Goal: Information Seeking & Learning: Learn about a topic

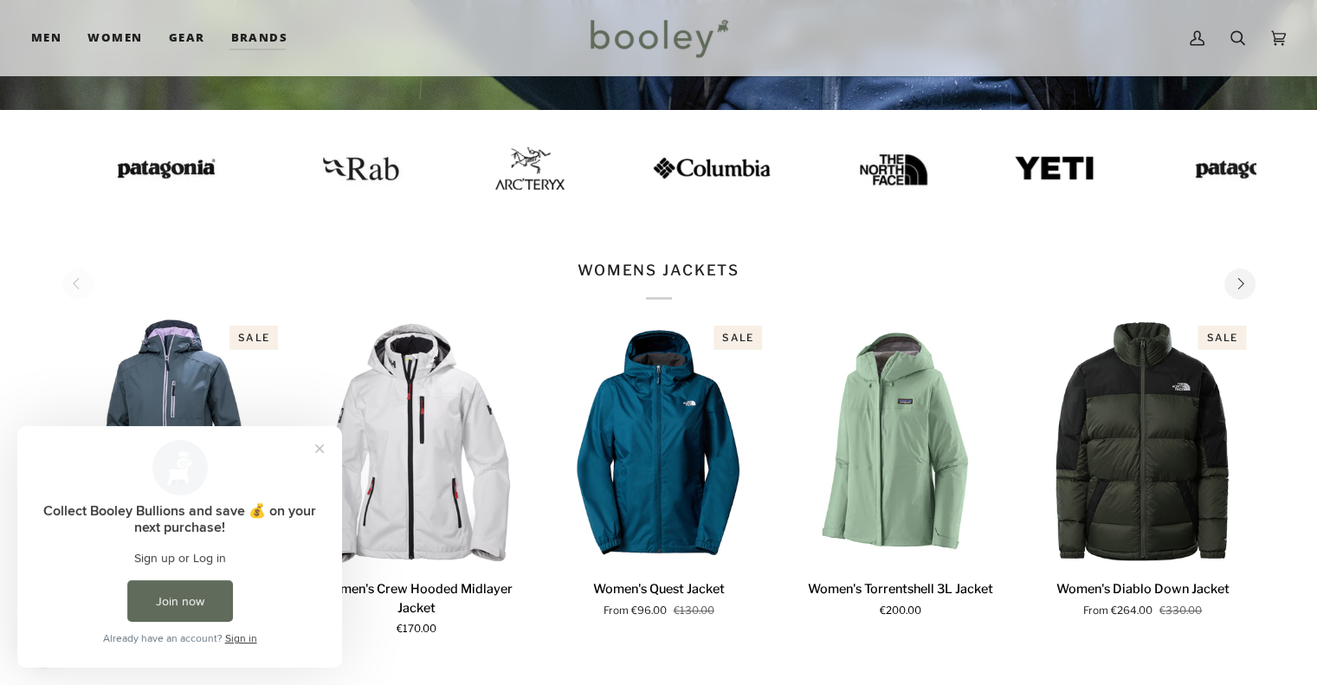
scroll to position [439, 0]
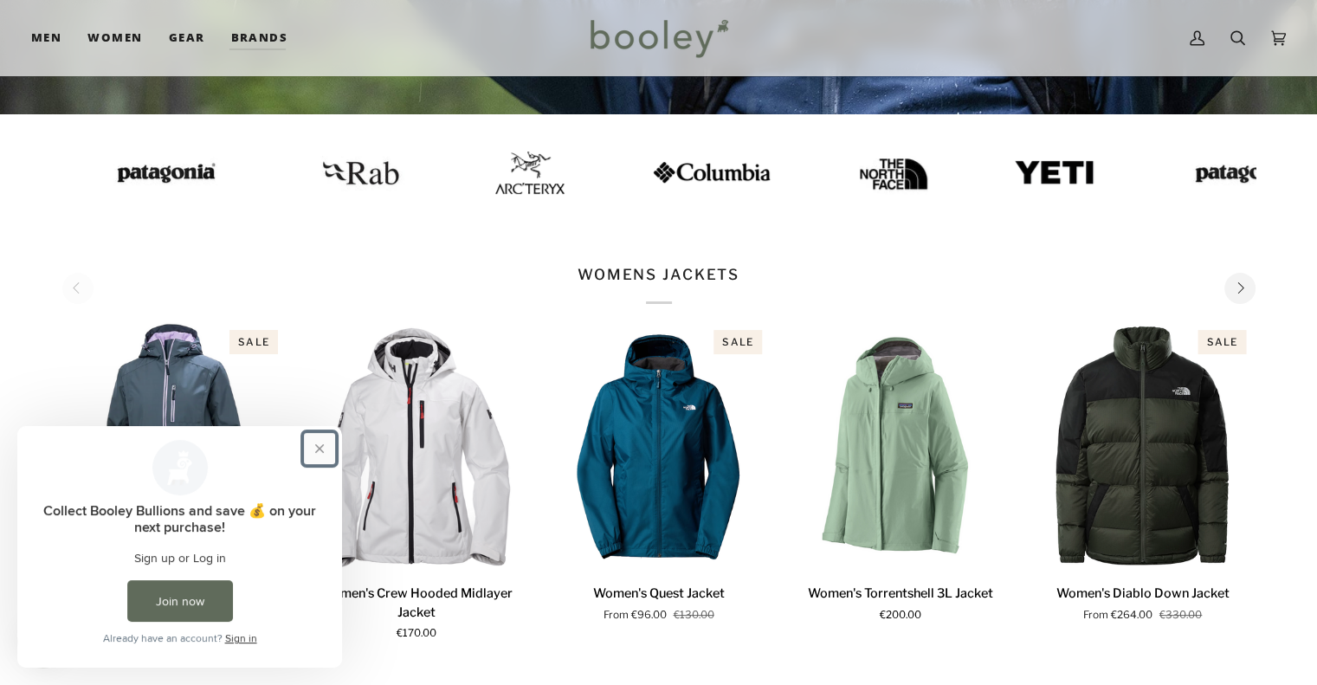
click at [315, 447] on button "Close prompt" at bounding box center [319, 448] width 31 height 31
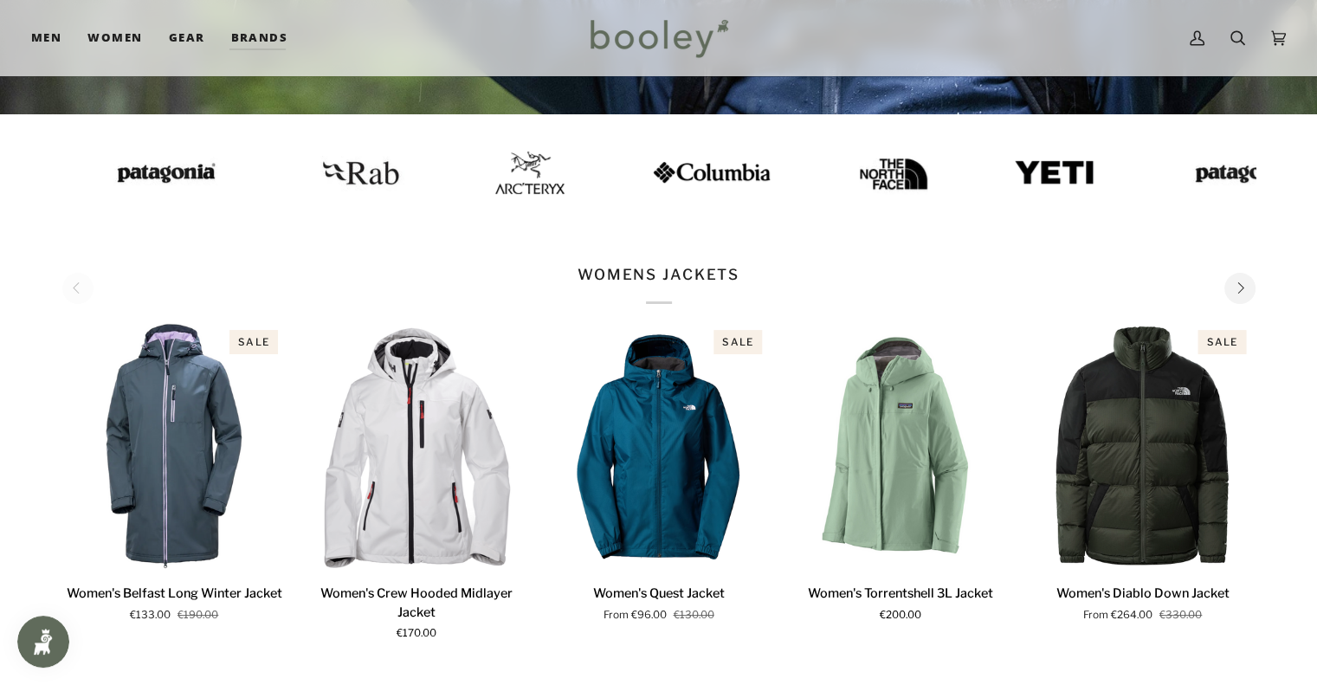
click at [492, 178] on img at bounding box center [526, 173] width 69 height 42
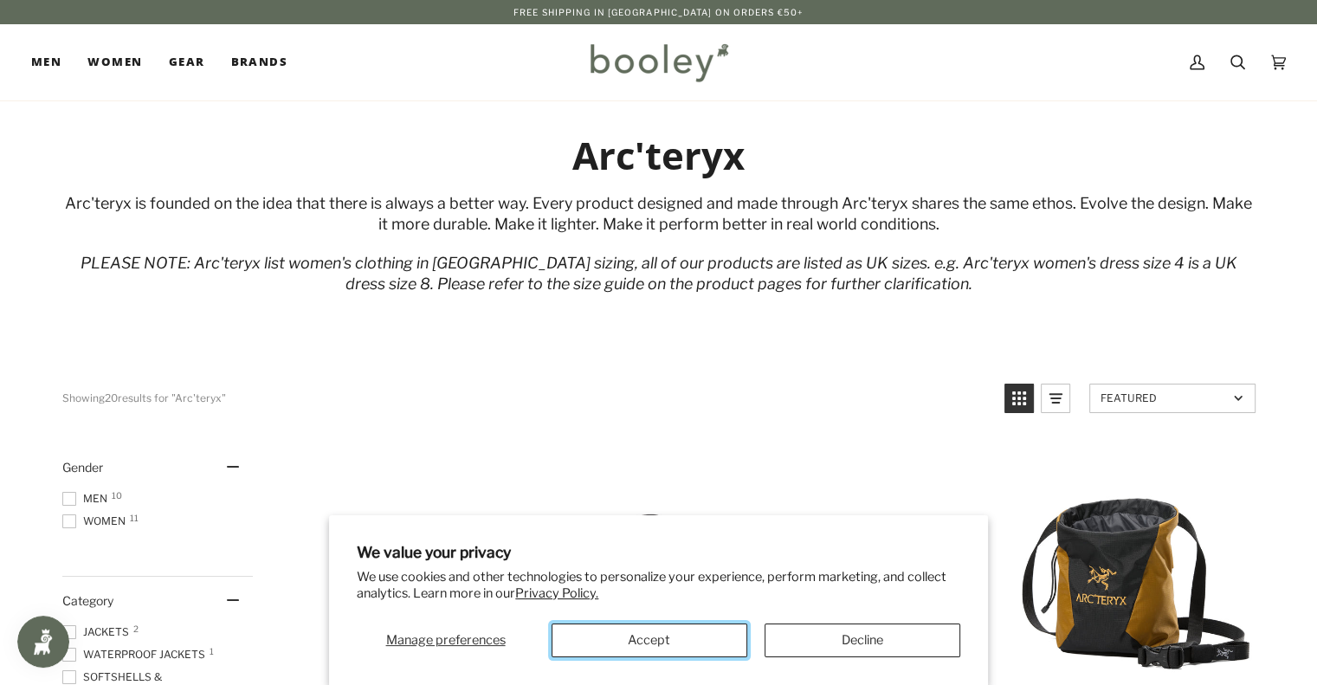
click at [640, 640] on button "Accept" at bounding box center [650, 640] width 196 height 34
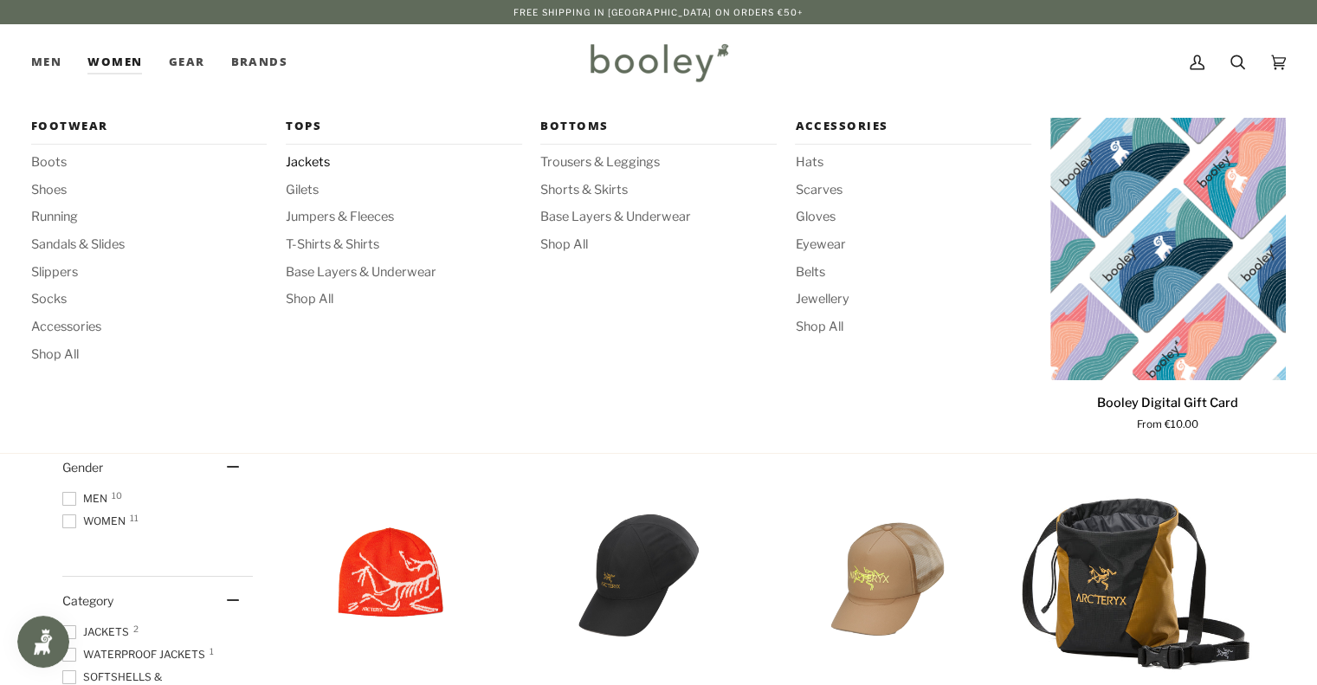
click at [309, 158] on span "Jackets" at bounding box center [404, 162] width 236 height 19
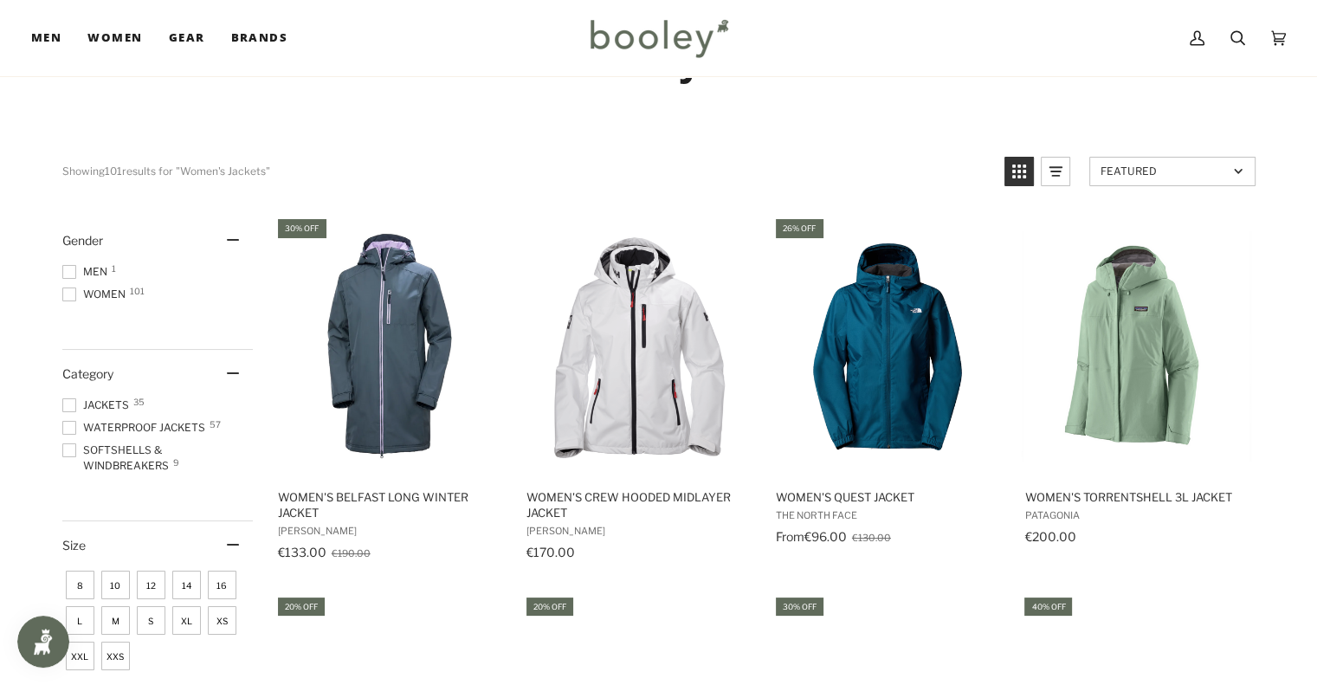
click at [136, 421] on span "Waterproof Jackets 57" at bounding box center [136, 428] width 148 height 16
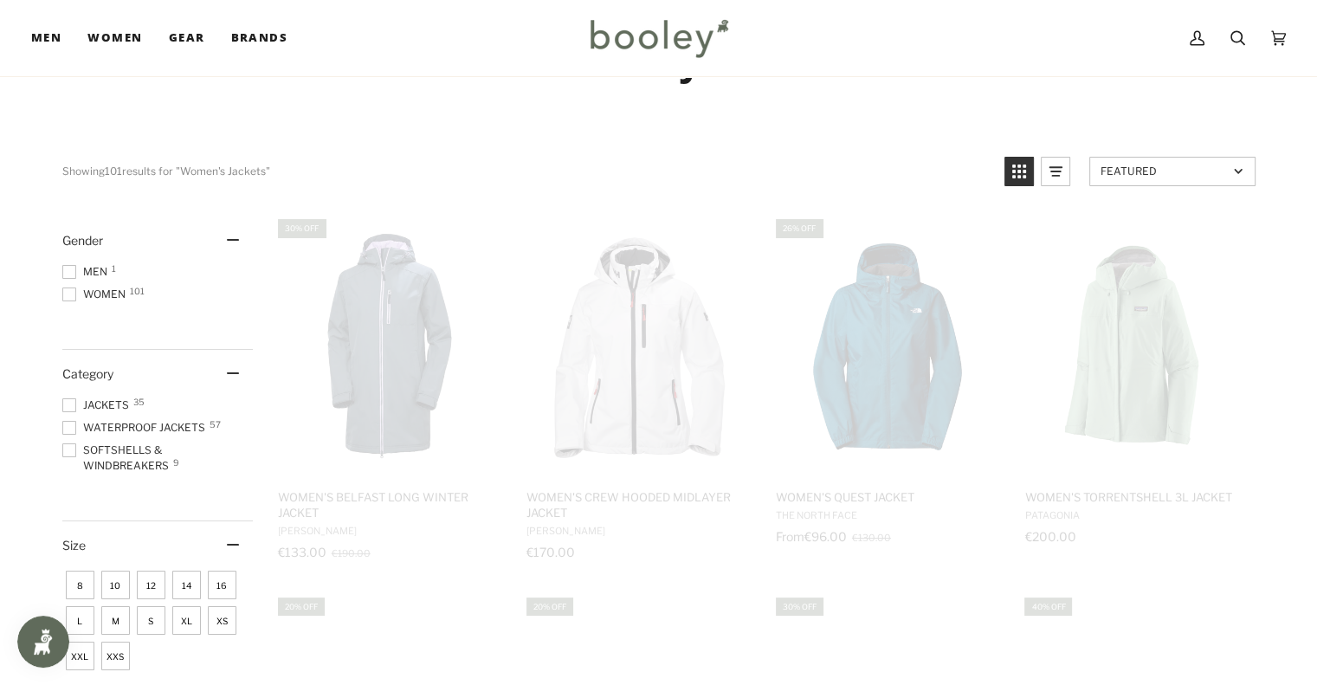
scroll to position [93, 0]
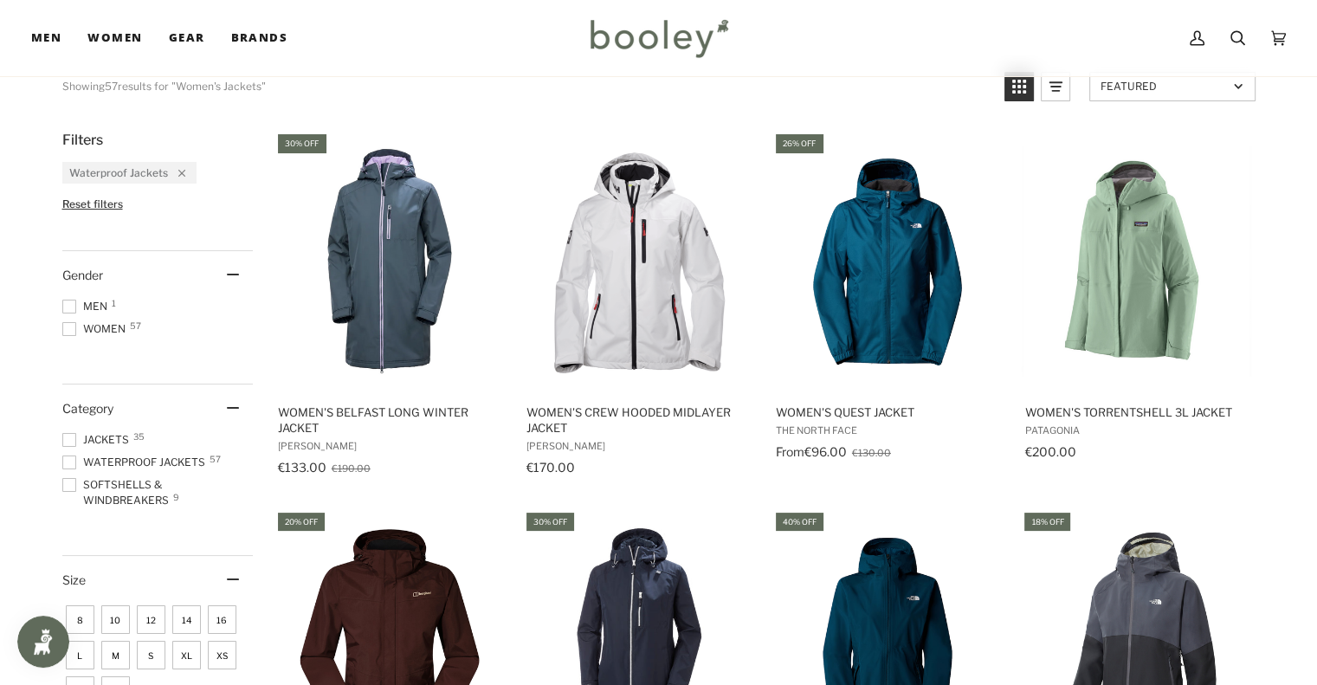
scroll to position [179, 0]
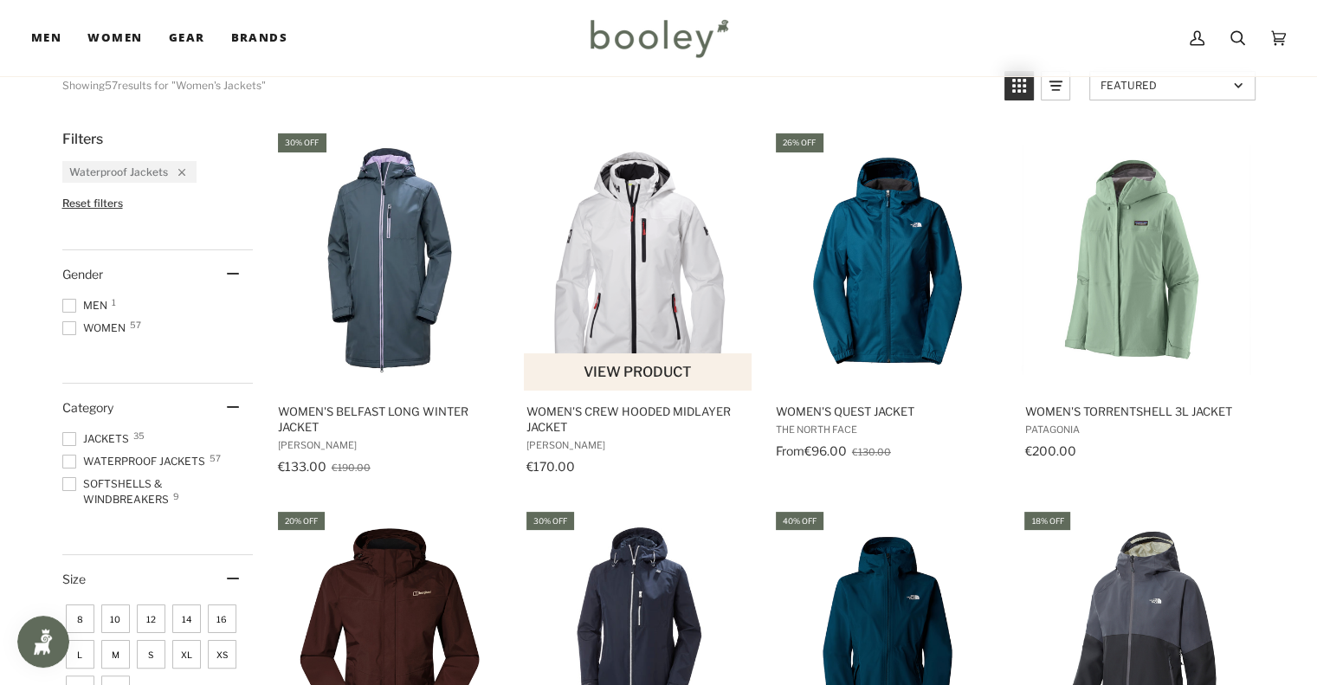
click at [656, 272] on img "Women's Crew Hooded Midlayer Jacket" at bounding box center [638, 259] width 229 height 229
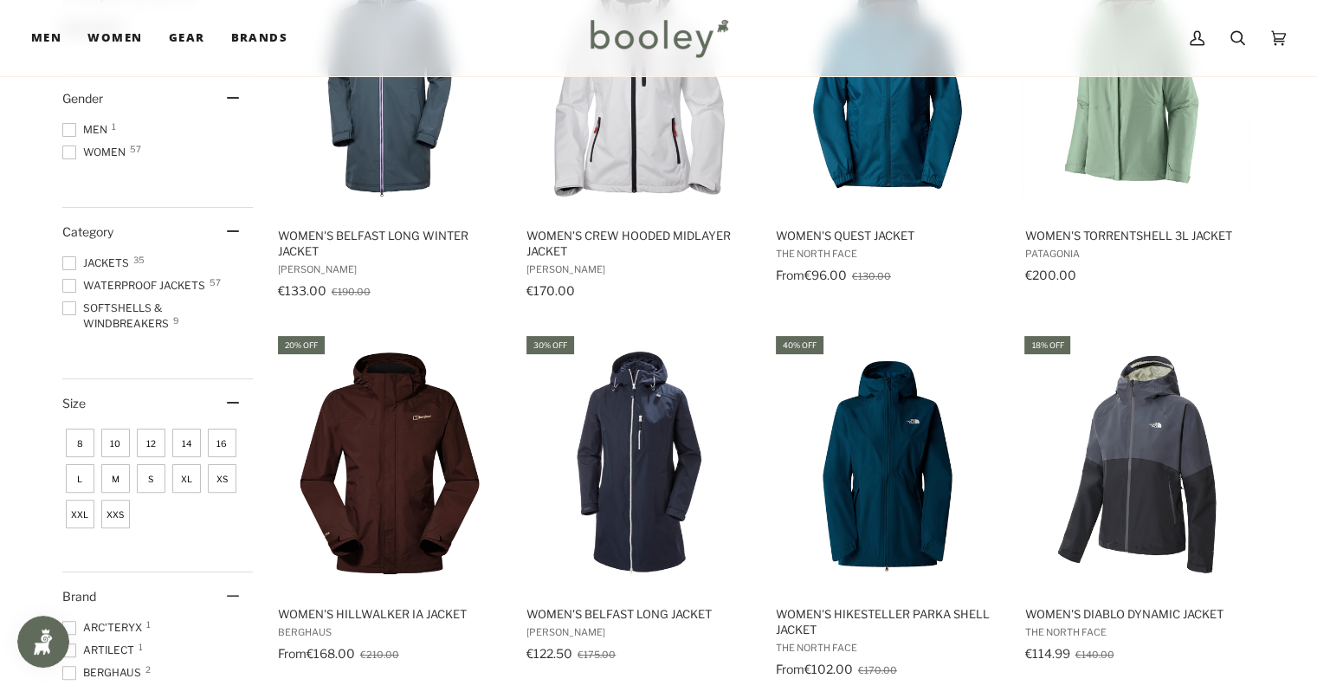
scroll to position [0, 0]
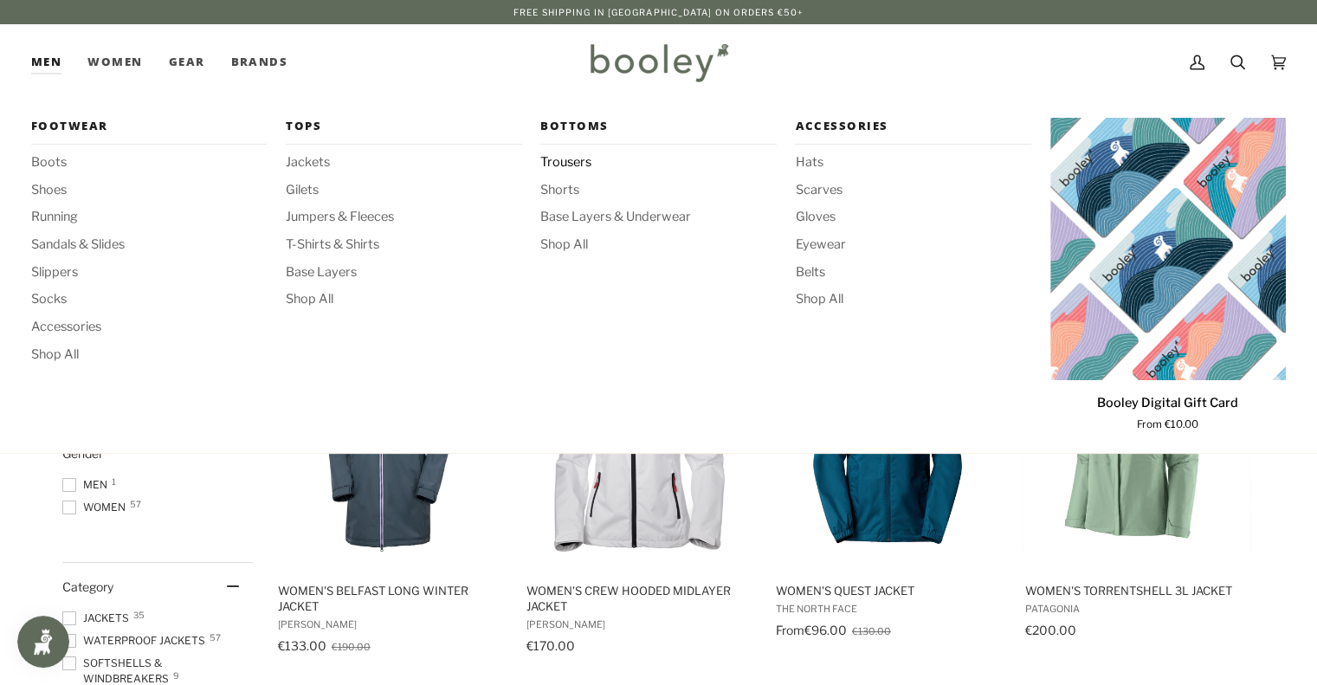
click at [578, 156] on span "Trousers" at bounding box center [658, 162] width 236 height 19
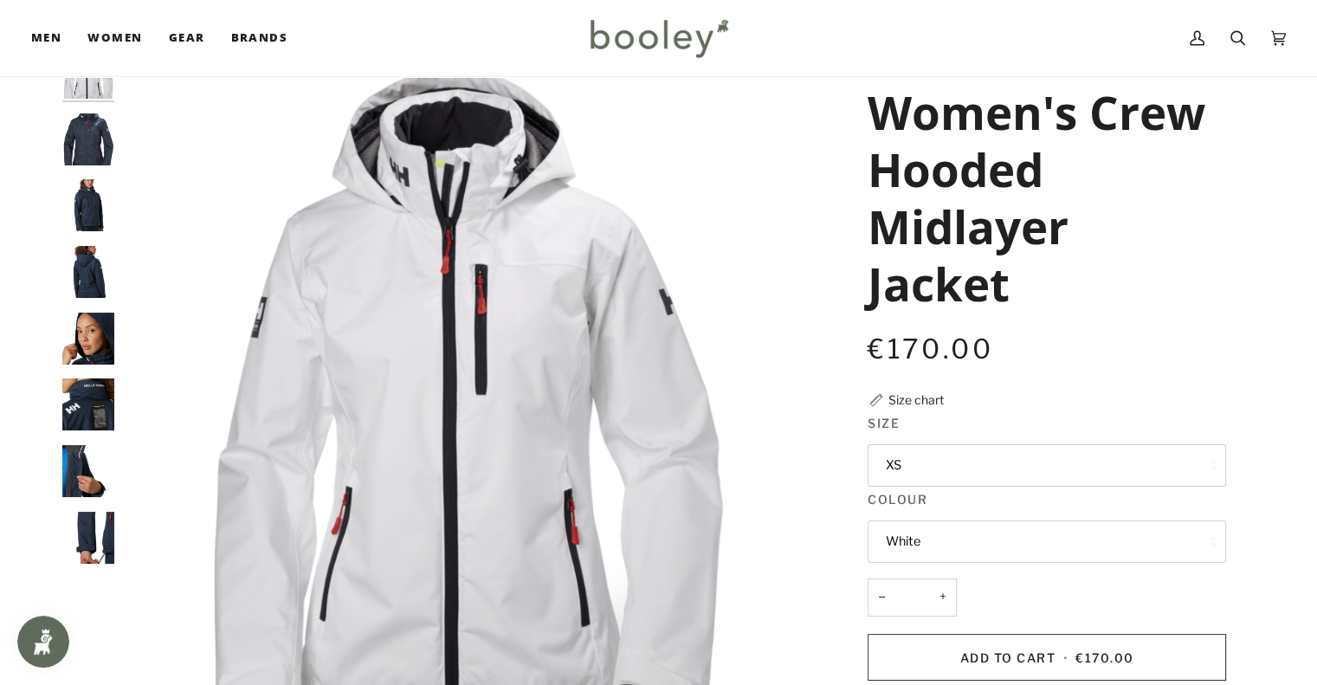
click at [86, 147] on img "Helly Hansen Women's Crew Hooded Midlayer Jacket Navy - Booley Galway" at bounding box center [88, 139] width 52 height 52
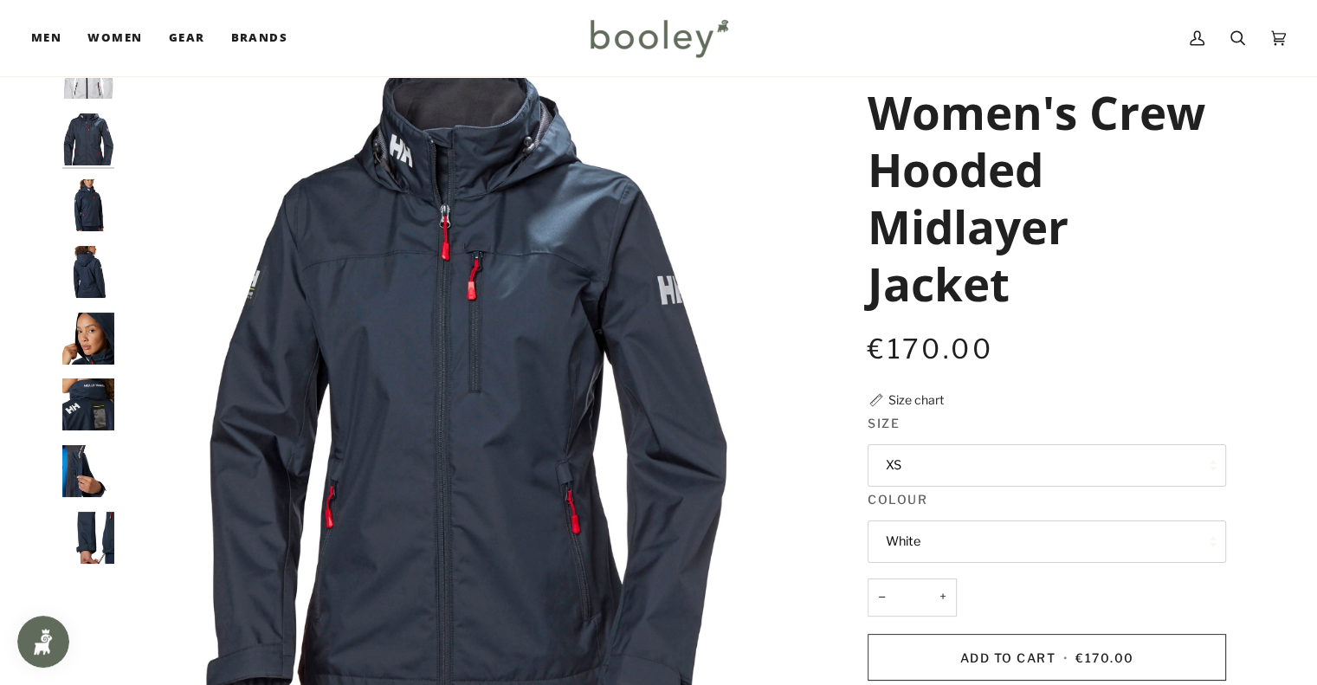
click at [88, 187] on img "Helly Hansen Women's Crew Hooded Midlayer Jacket - Booley Galway" at bounding box center [88, 205] width 52 height 52
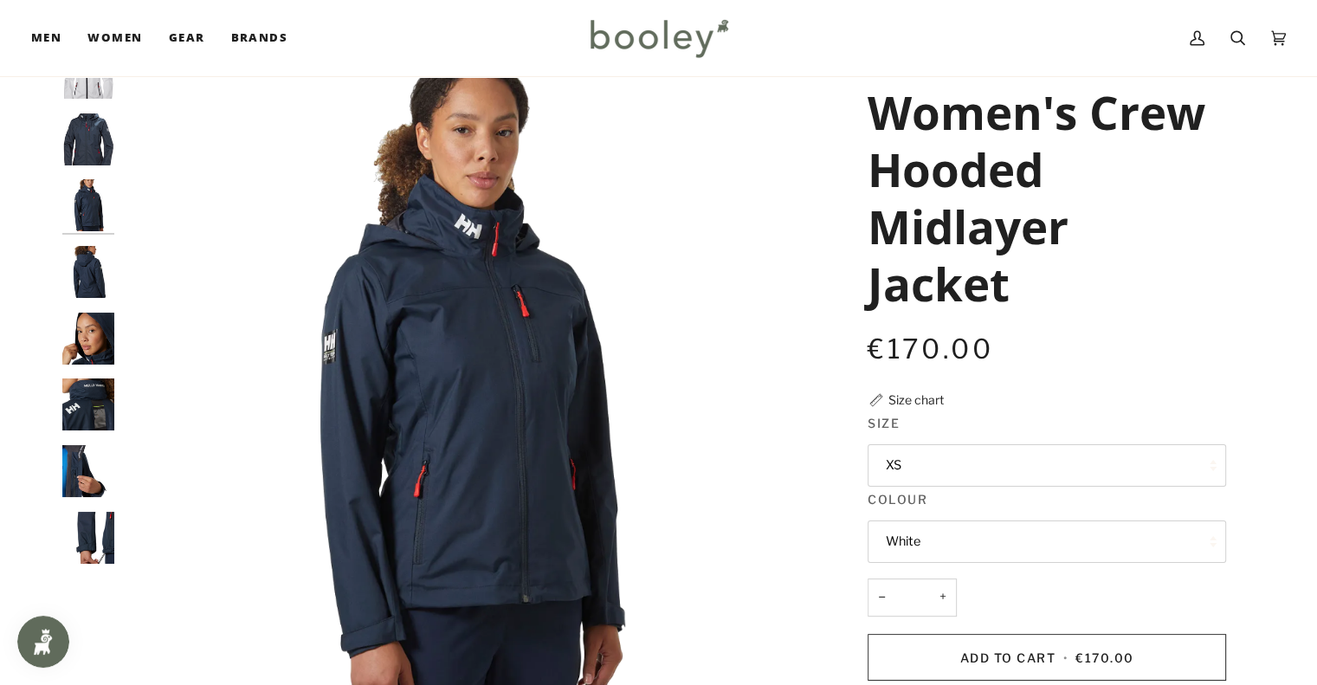
click at [84, 221] on img "Helly Hansen Women's Crew Hooded Midlayer Jacket - Booley Galway" at bounding box center [88, 205] width 52 height 52
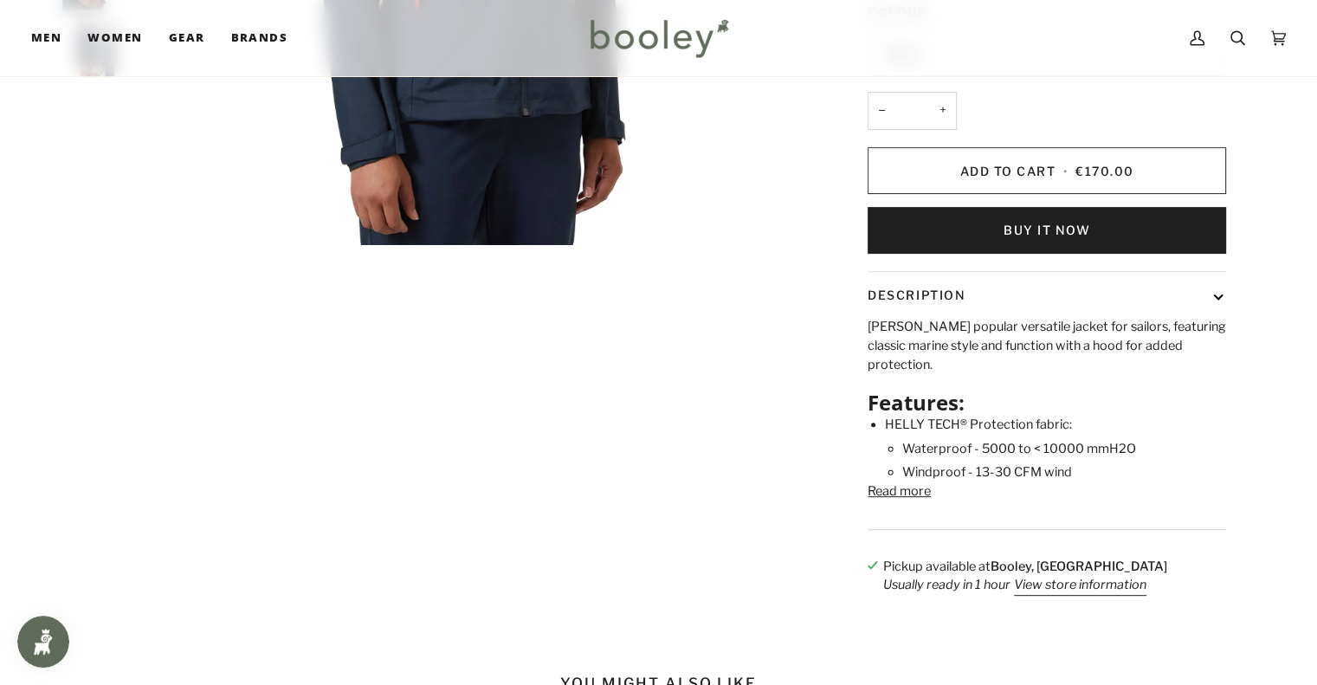
scroll to position [563, 0]
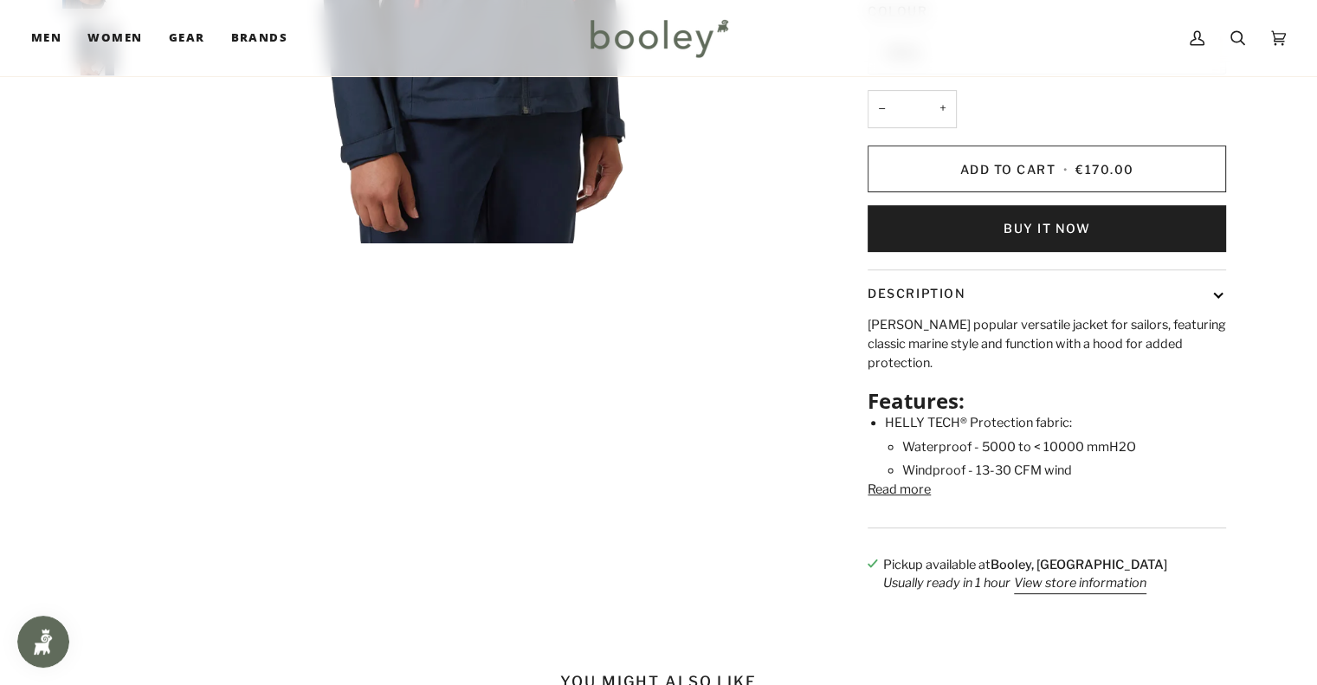
click at [903, 484] on button "Read more" at bounding box center [899, 490] width 63 height 19
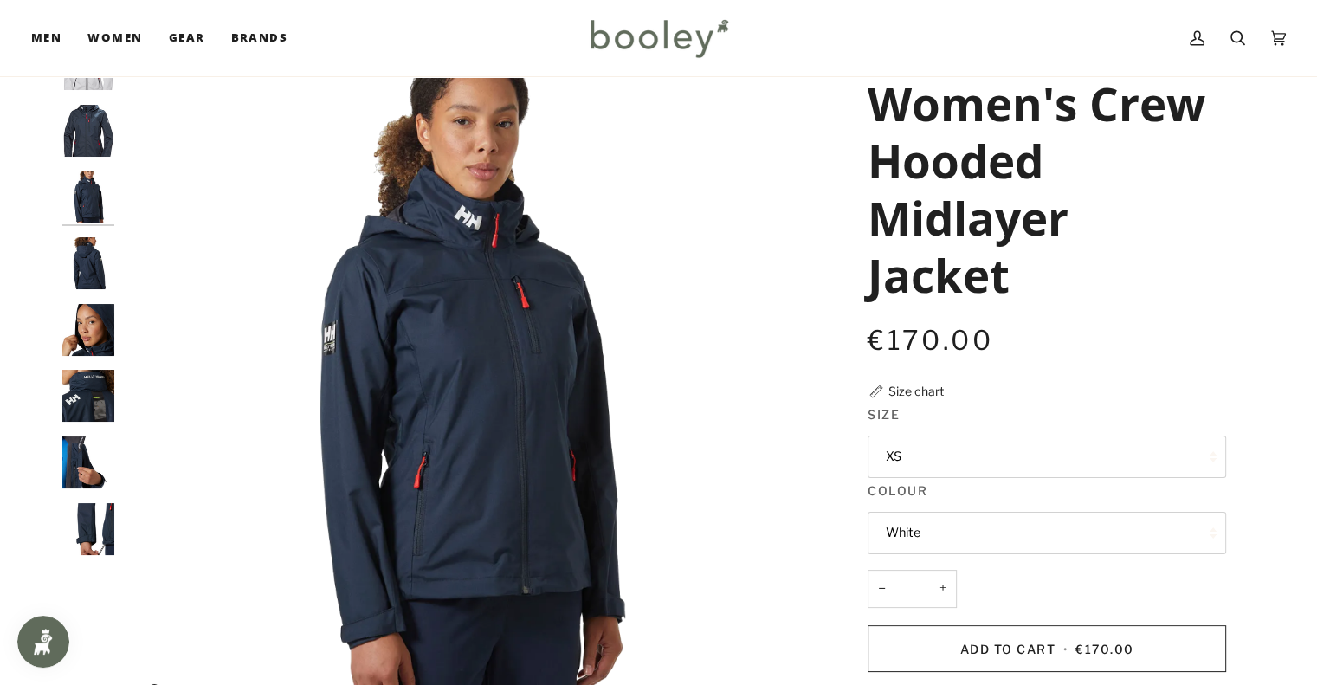
scroll to position [97, 0]
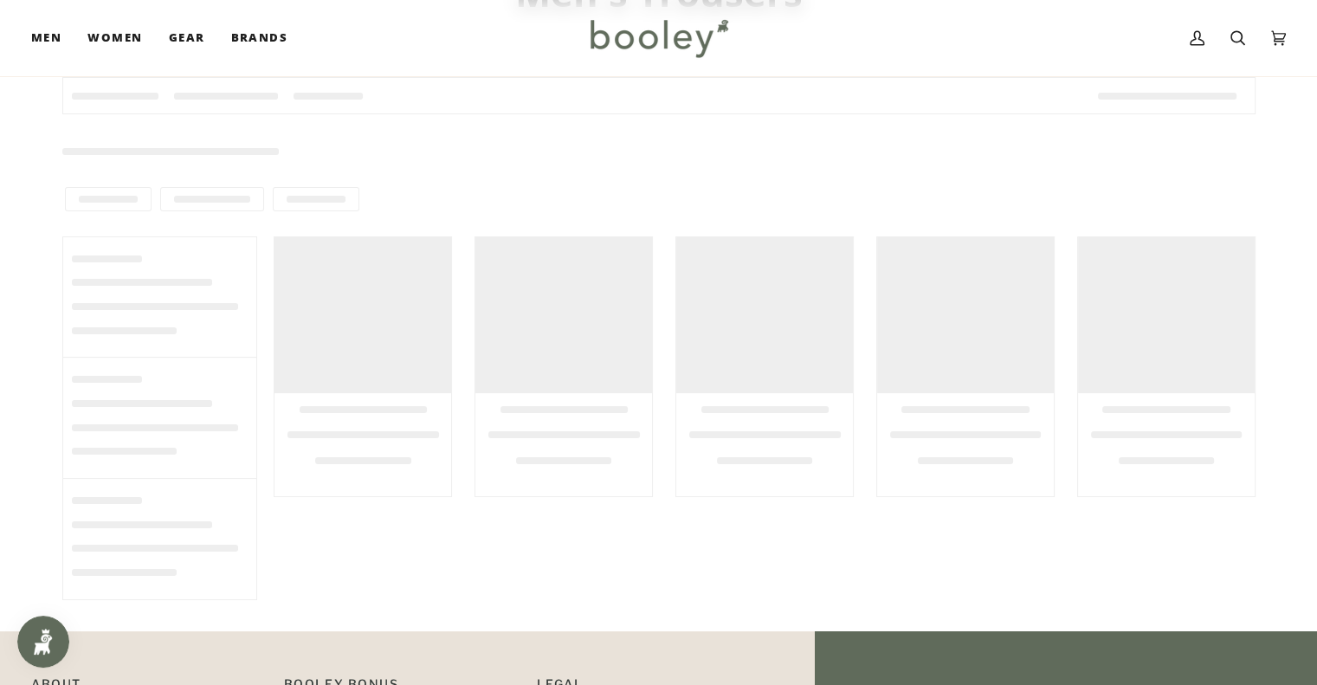
scroll to position [163, 0]
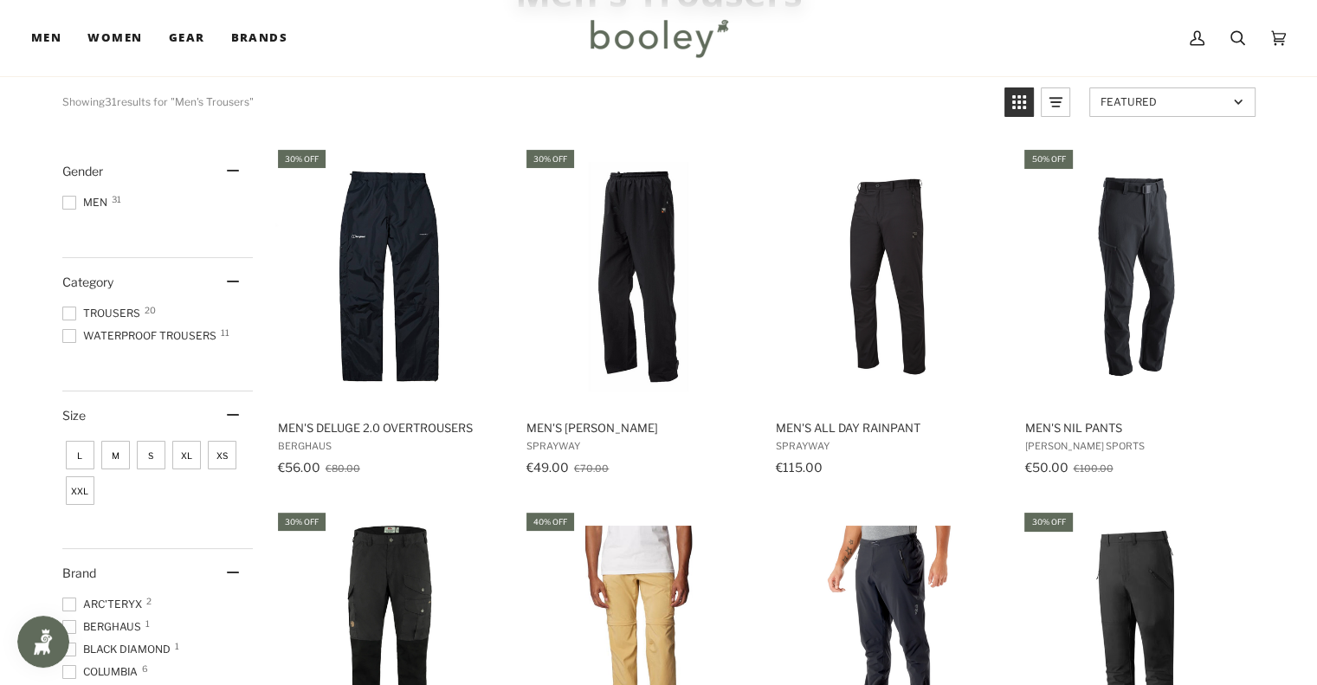
click at [135, 312] on span "Trousers 20" at bounding box center [103, 314] width 83 height 16
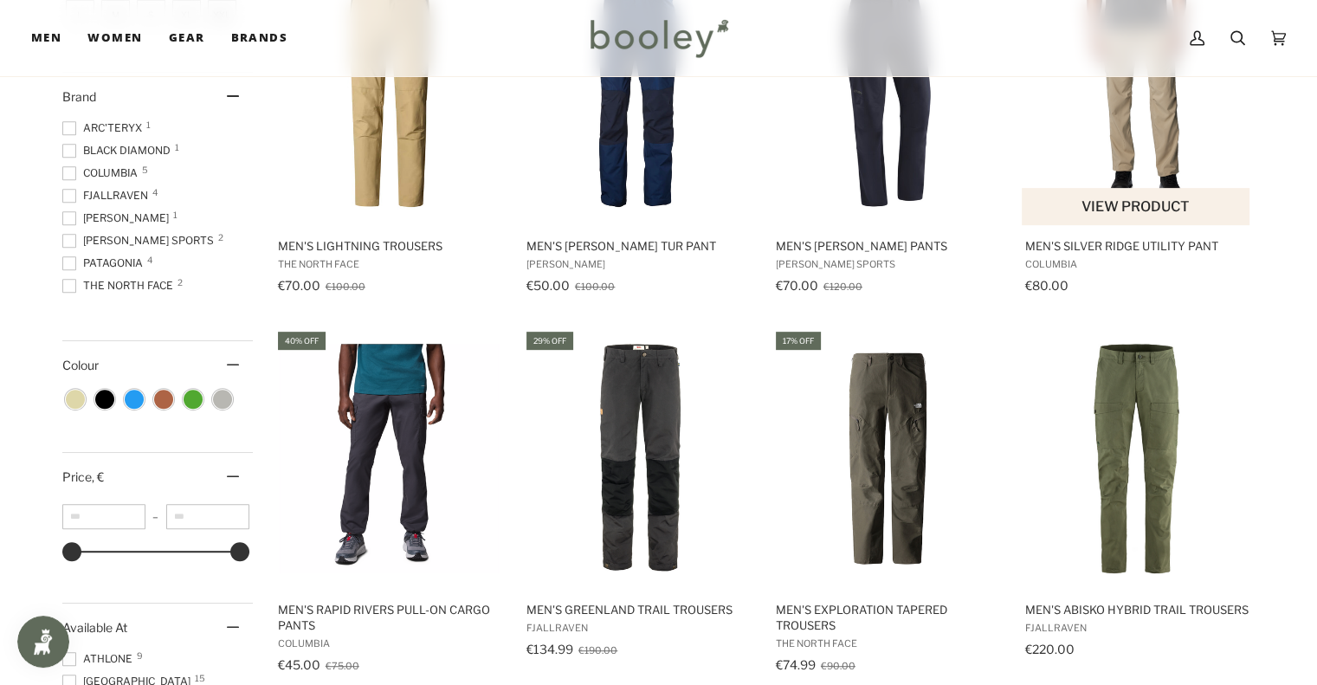
scroll to position [717, 0]
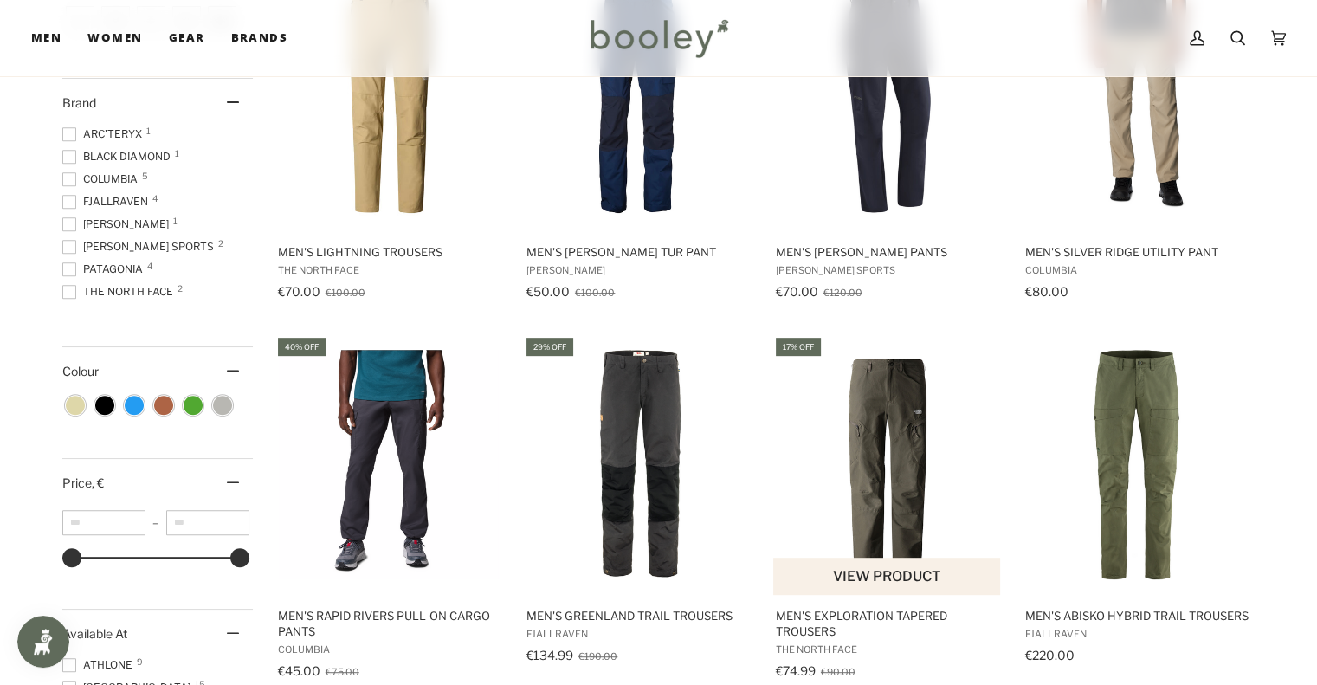
click at [905, 456] on img "Men's Exploration Tapered Trousers" at bounding box center [887, 464] width 229 height 229
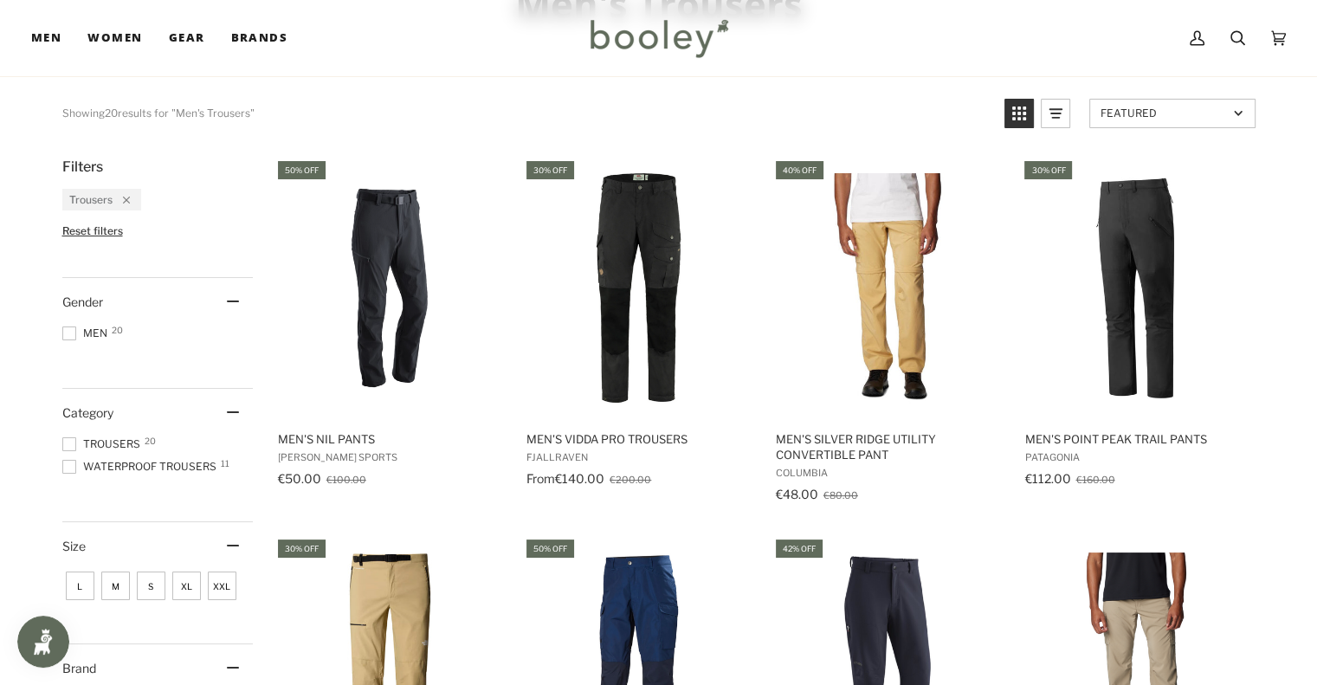
scroll to position [161, 0]
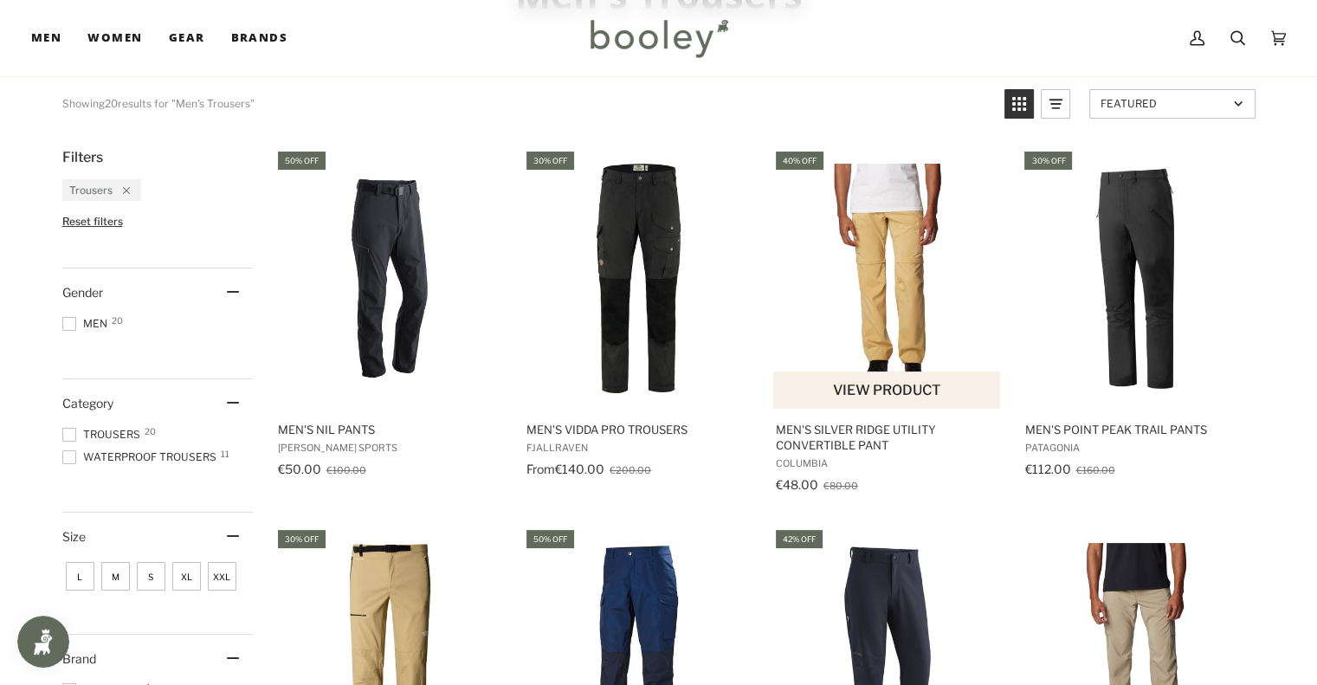
click at [876, 255] on img "Men's Silver Ridge Utility Convertible Pant" at bounding box center [887, 278] width 229 height 229
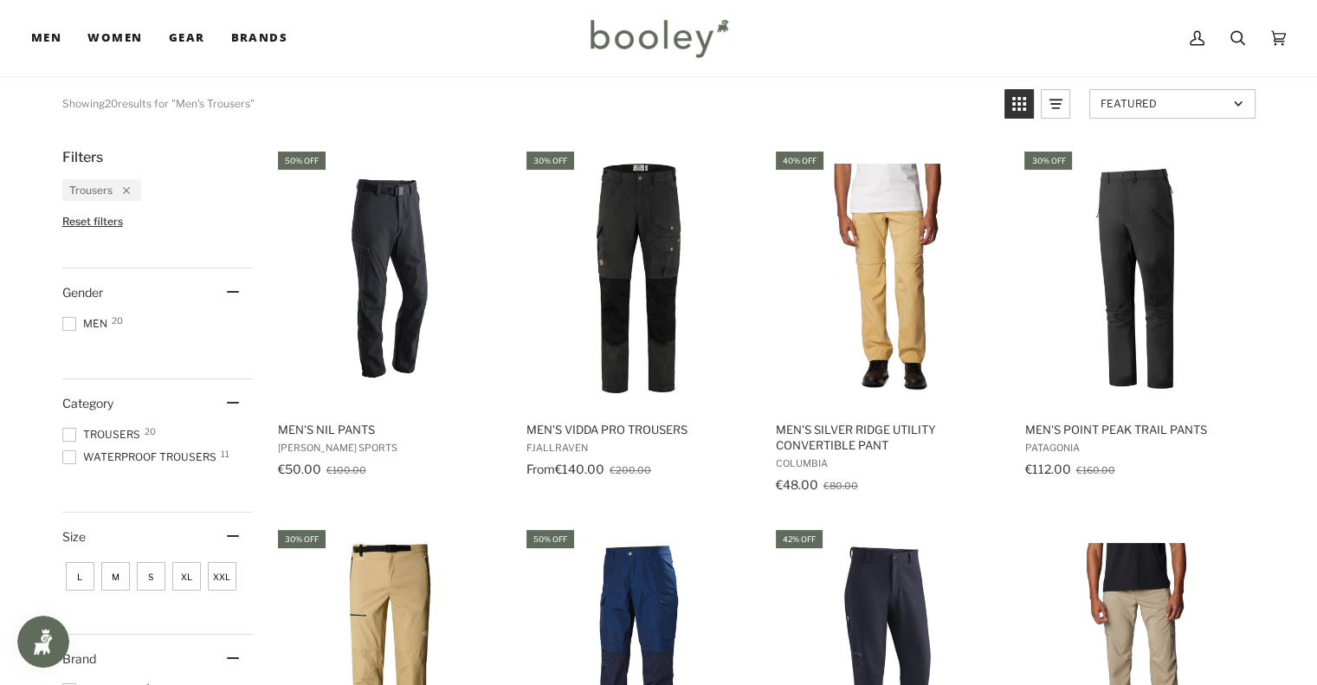
scroll to position [163, 0]
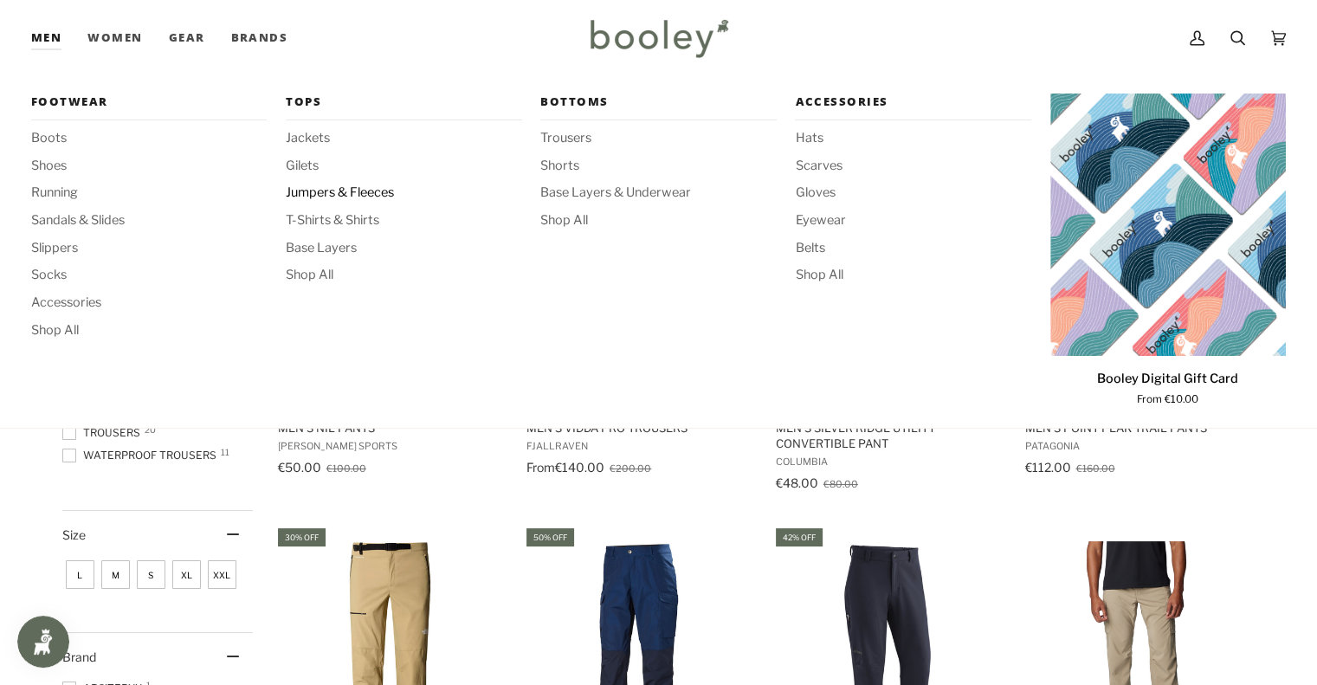
click at [315, 193] on span "Jumpers & Fleeces" at bounding box center [404, 193] width 236 height 19
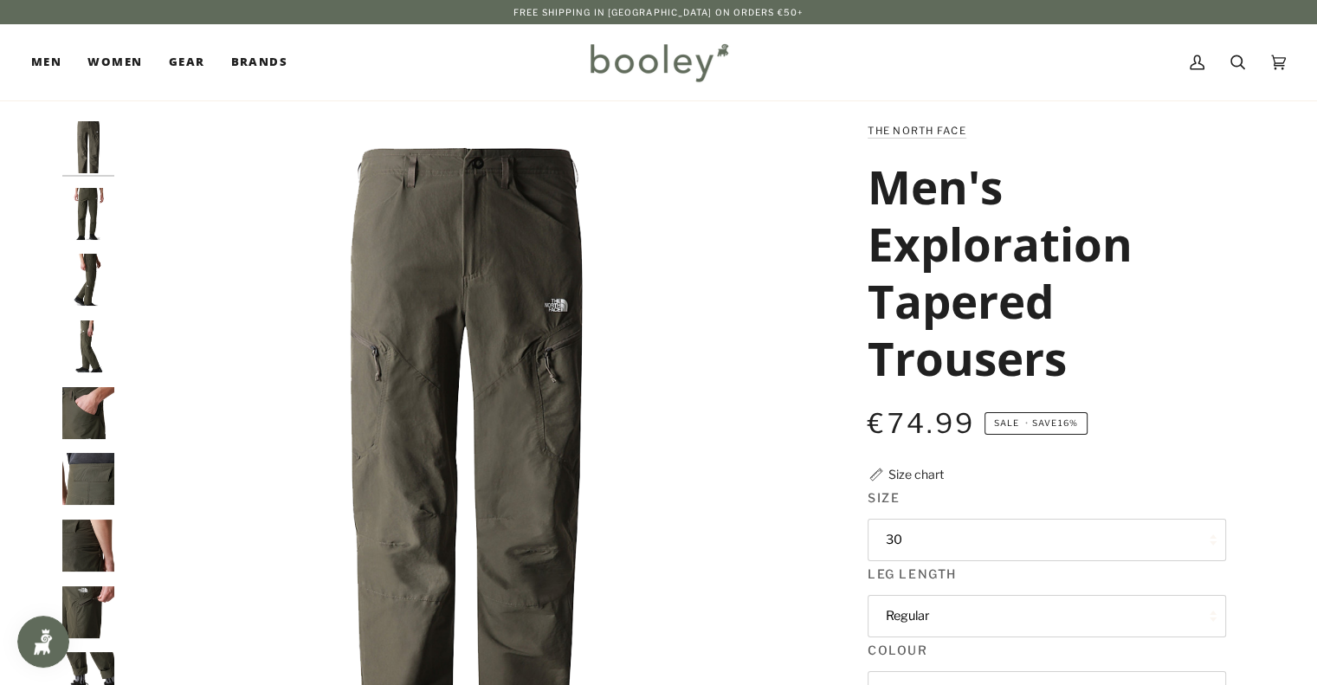
click at [86, 213] on img "The North Face Men's Exploration Regular Tapered Trousers New Taupe Green - Boo…" at bounding box center [88, 214] width 52 height 52
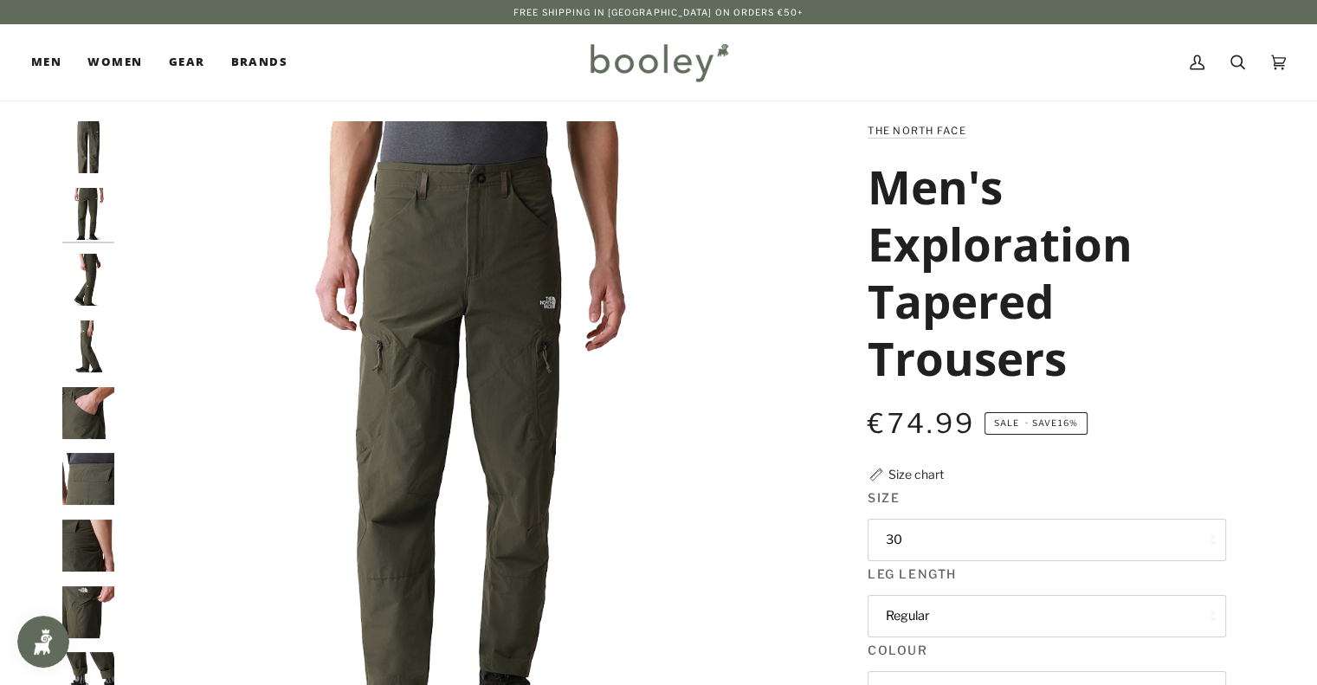
click at [74, 265] on img "The North Face Men's Exploration Regular Tapered Trousers New Taupe Green - Boo…" at bounding box center [88, 280] width 52 height 52
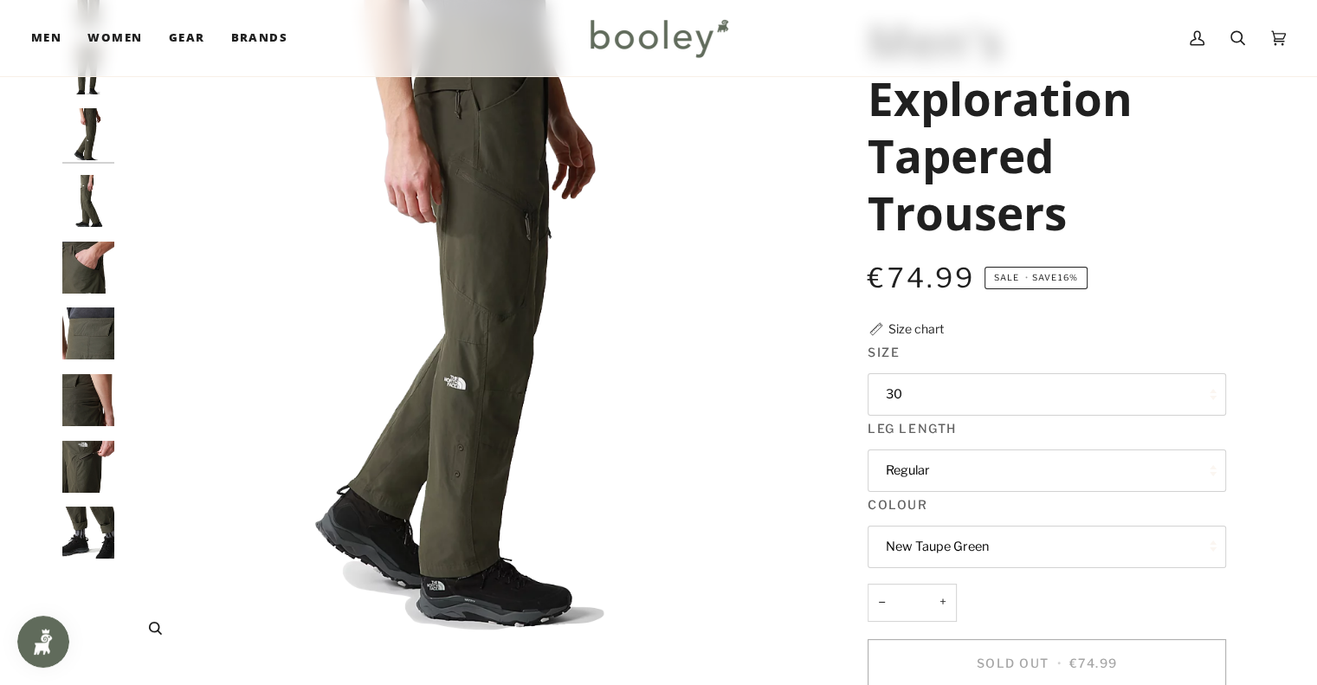
scroll to position [149, 0]
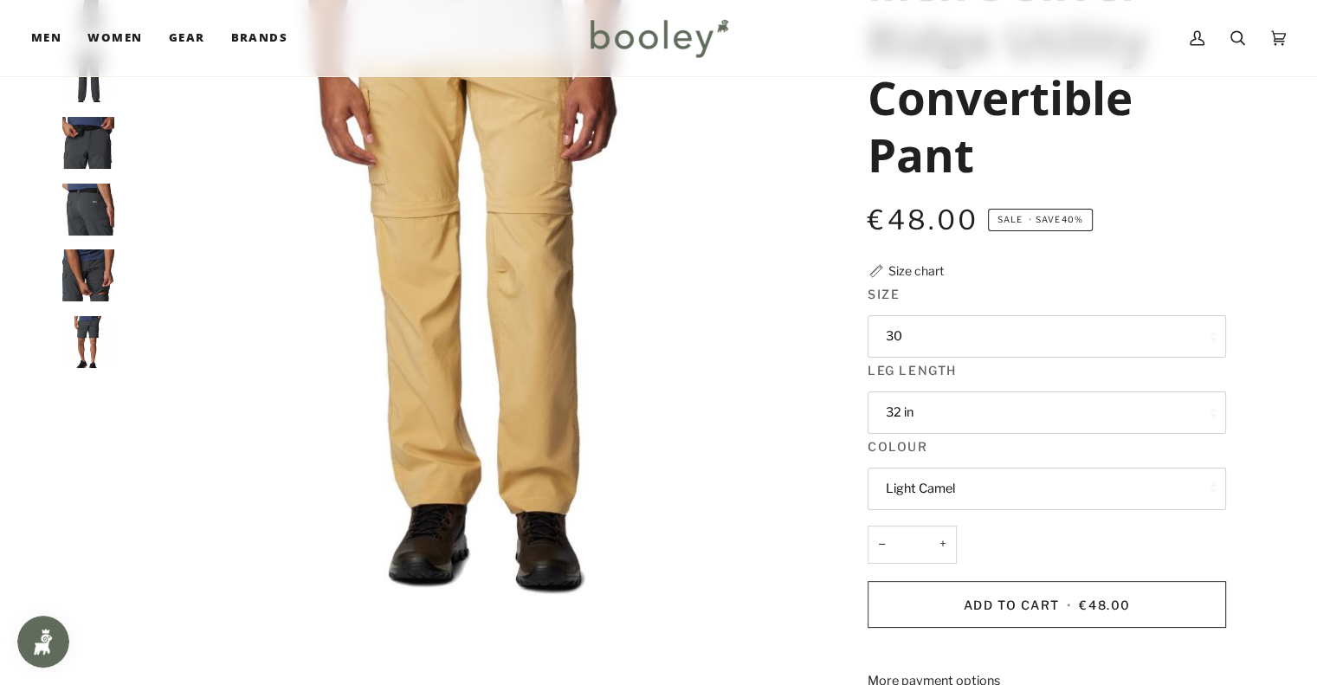
click at [87, 287] on img "Columbia Men's Silver Ridge Utility Convertible Pant Grill - Booley Galway" at bounding box center [88, 275] width 52 height 52
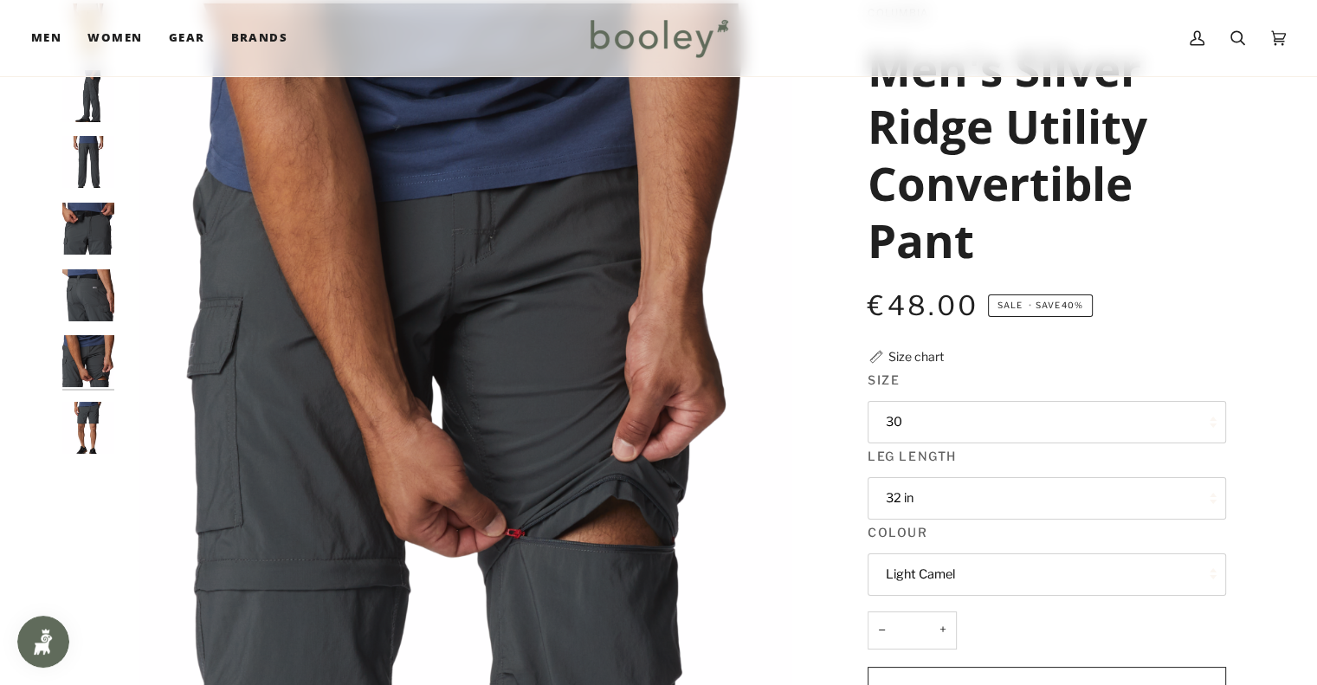
scroll to position [117, 0]
click at [95, 231] on img "Columbia Men's Silver Ridge Utility Convertible Pant Grill - Booley Galway" at bounding box center [88, 229] width 52 height 52
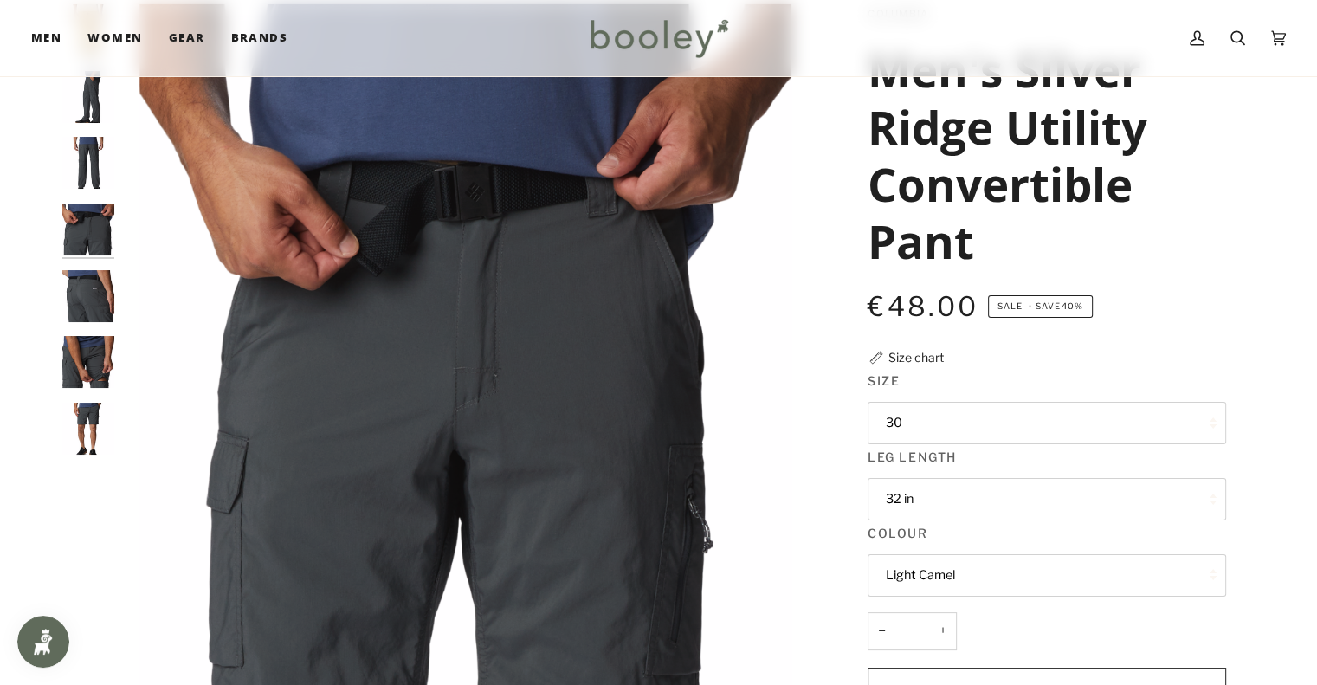
click at [98, 152] on img "Columbia Men's Silver Ridge Utility Convertible Pant Grill - Booley Galway" at bounding box center [88, 163] width 52 height 52
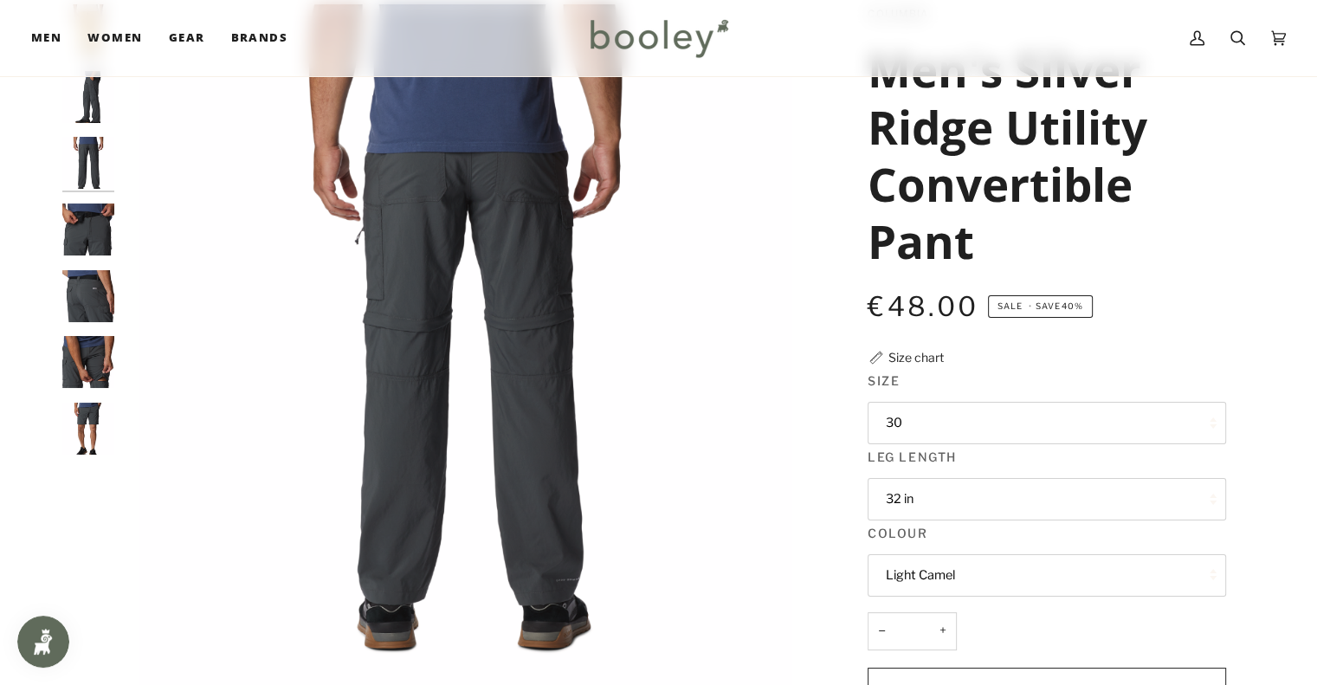
click at [89, 214] on img "Columbia Men's Silver Ridge Utility Convertible Pant Grill - Booley Galway" at bounding box center [88, 229] width 52 height 52
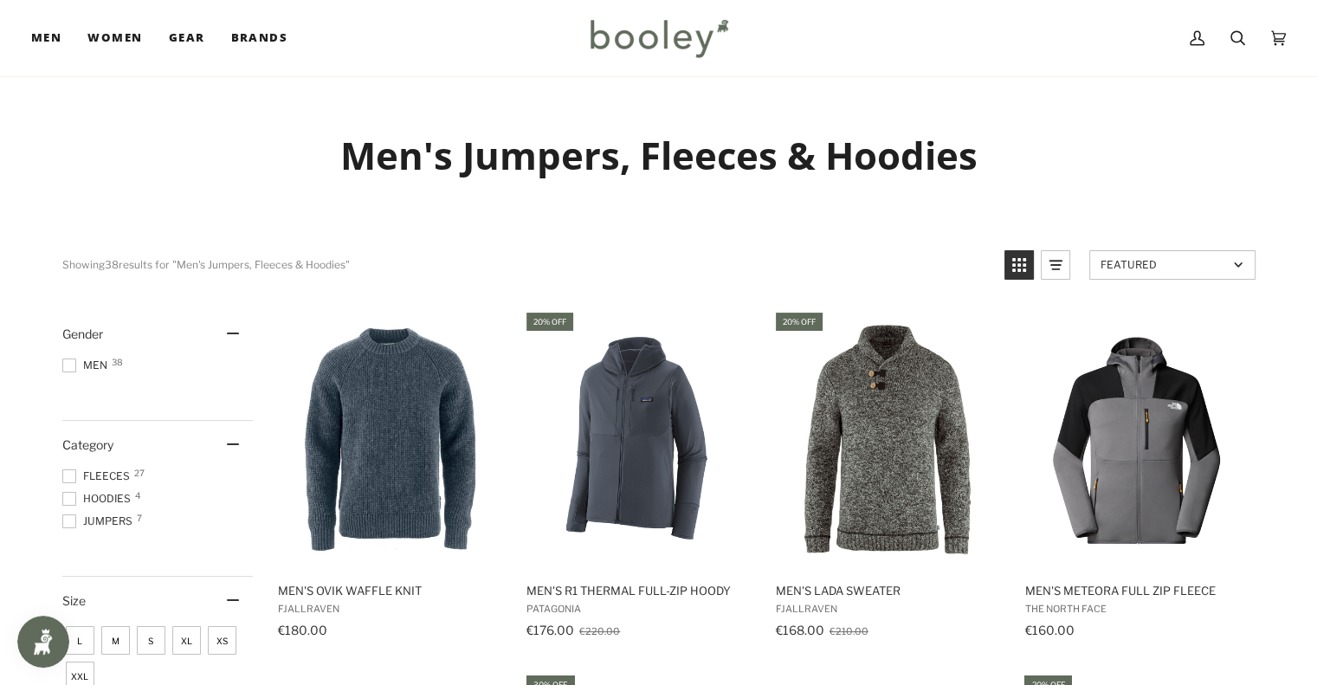
scroll to position [83, 0]
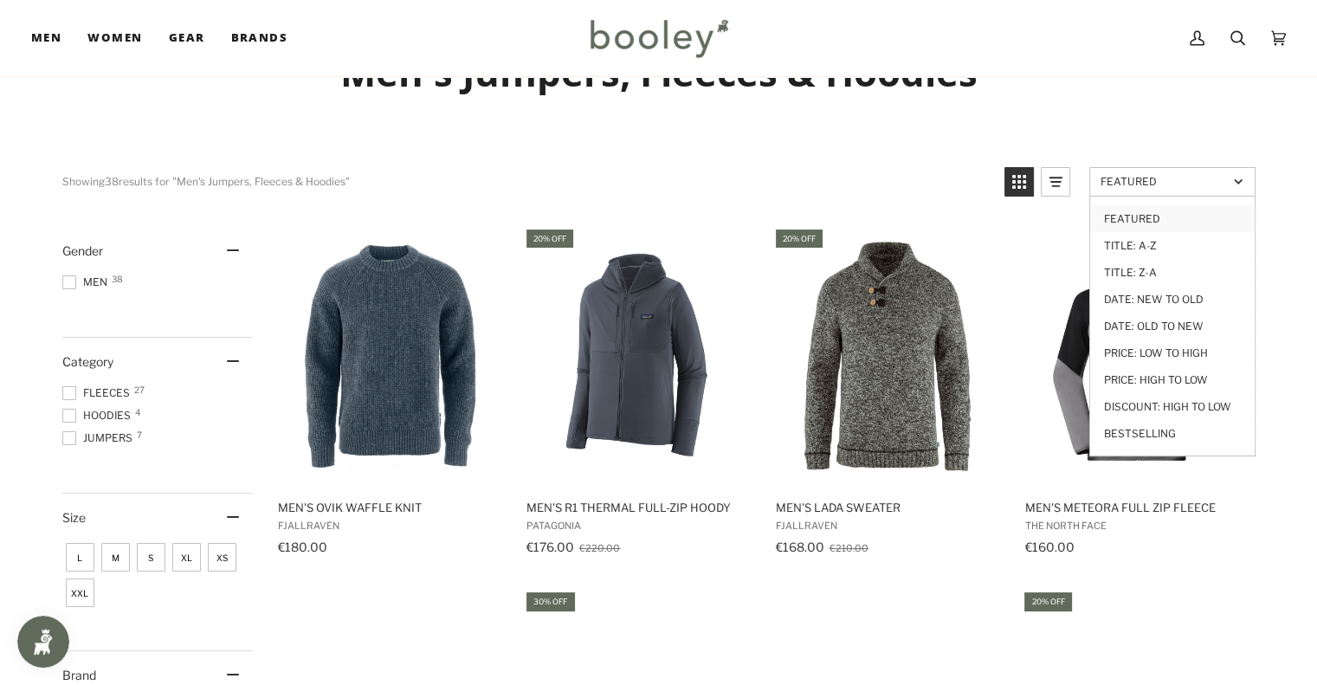
click at [1120, 190] on link "Featured" at bounding box center [1172, 181] width 166 height 29
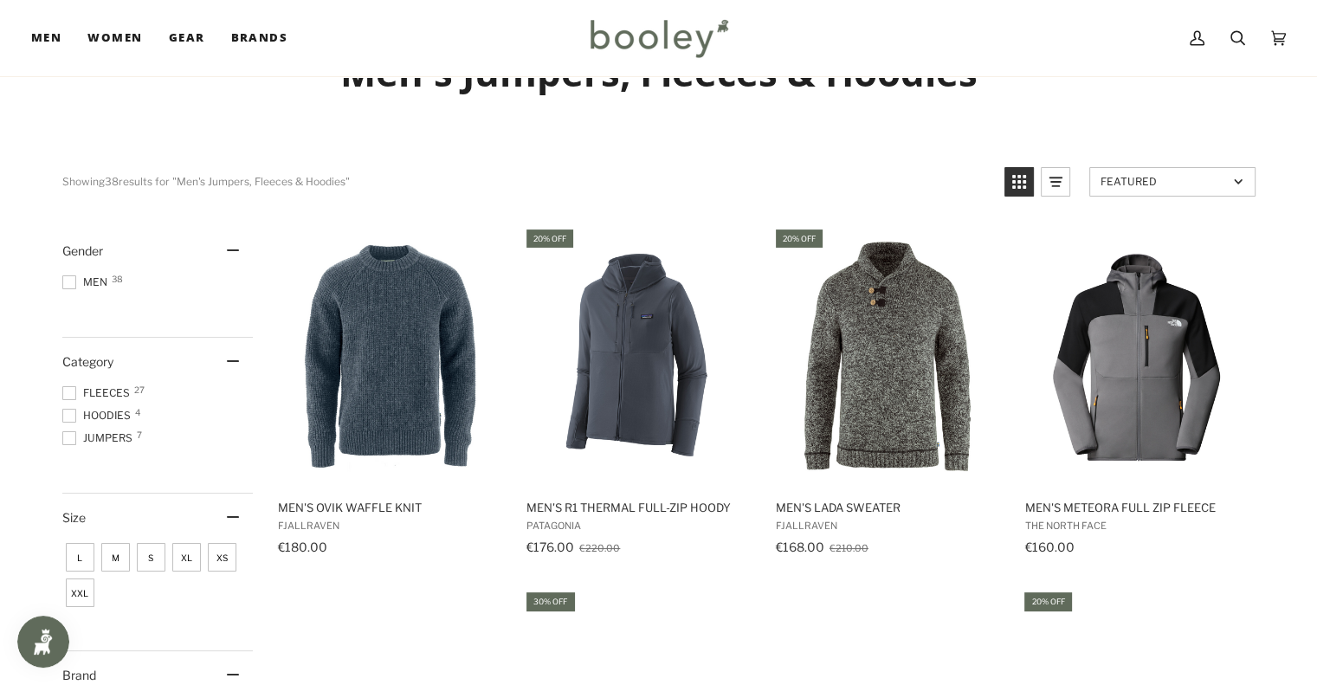
click at [1120, 190] on link "Featured" at bounding box center [1172, 181] width 166 height 29
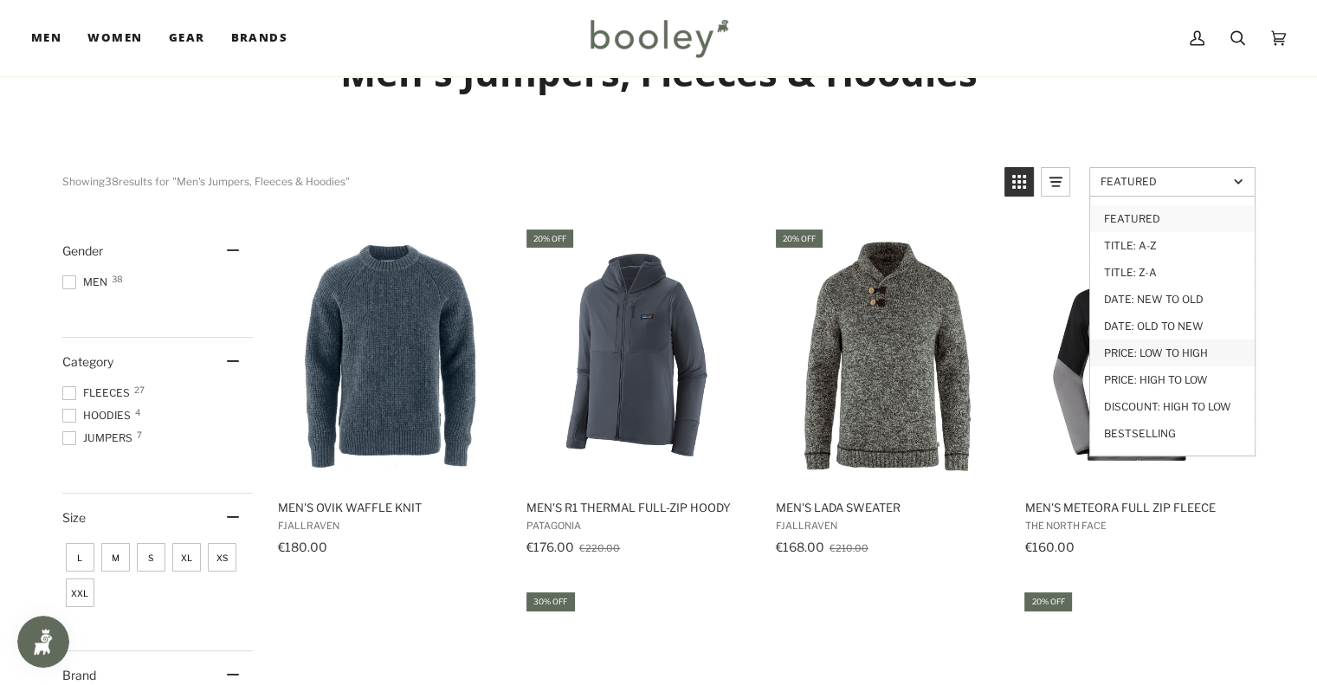
click at [1160, 341] on link "Price: Low to High" at bounding box center [1172, 352] width 165 height 27
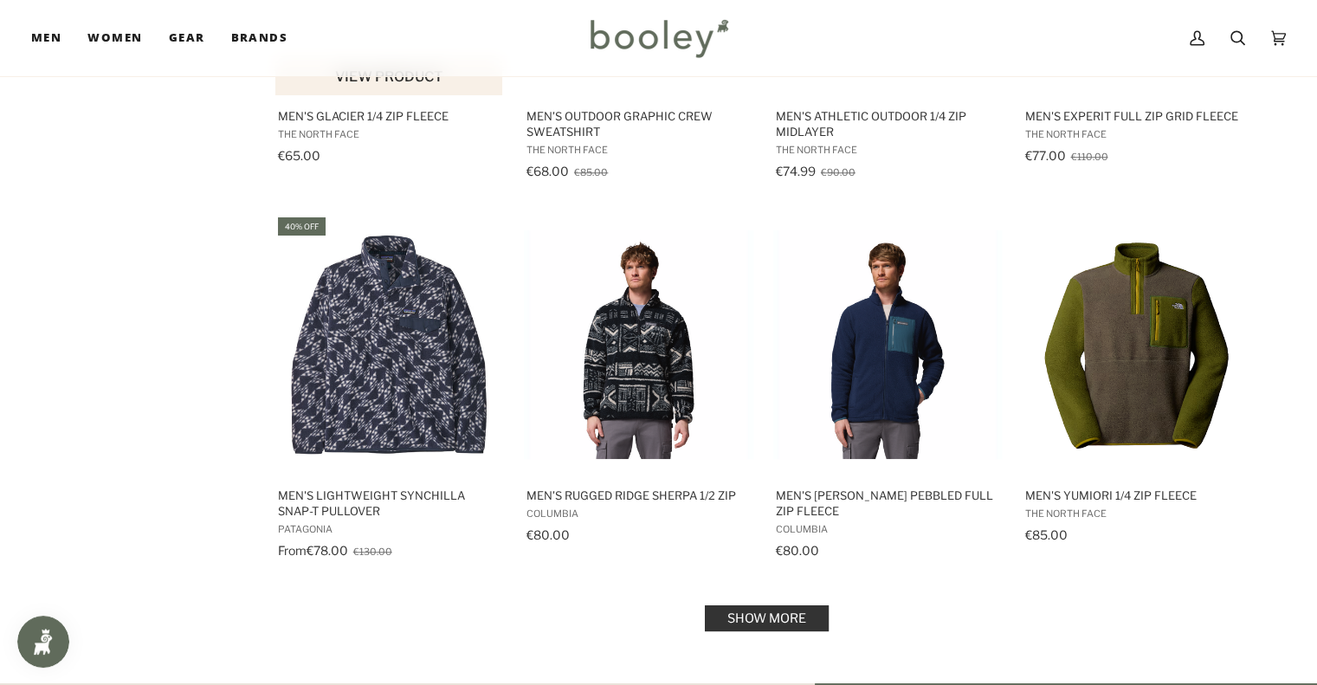
scroll to position [1612, 0]
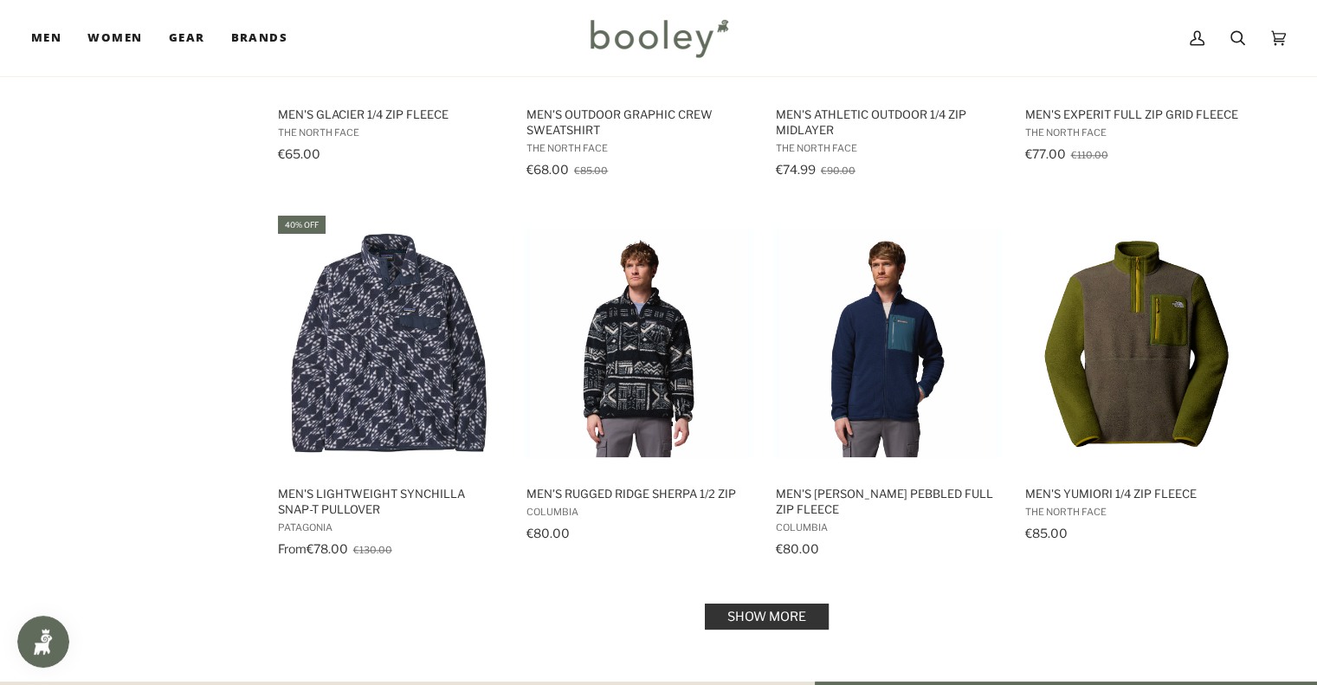
click at [776, 607] on link "Show more" at bounding box center [767, 617] width 124 height 26
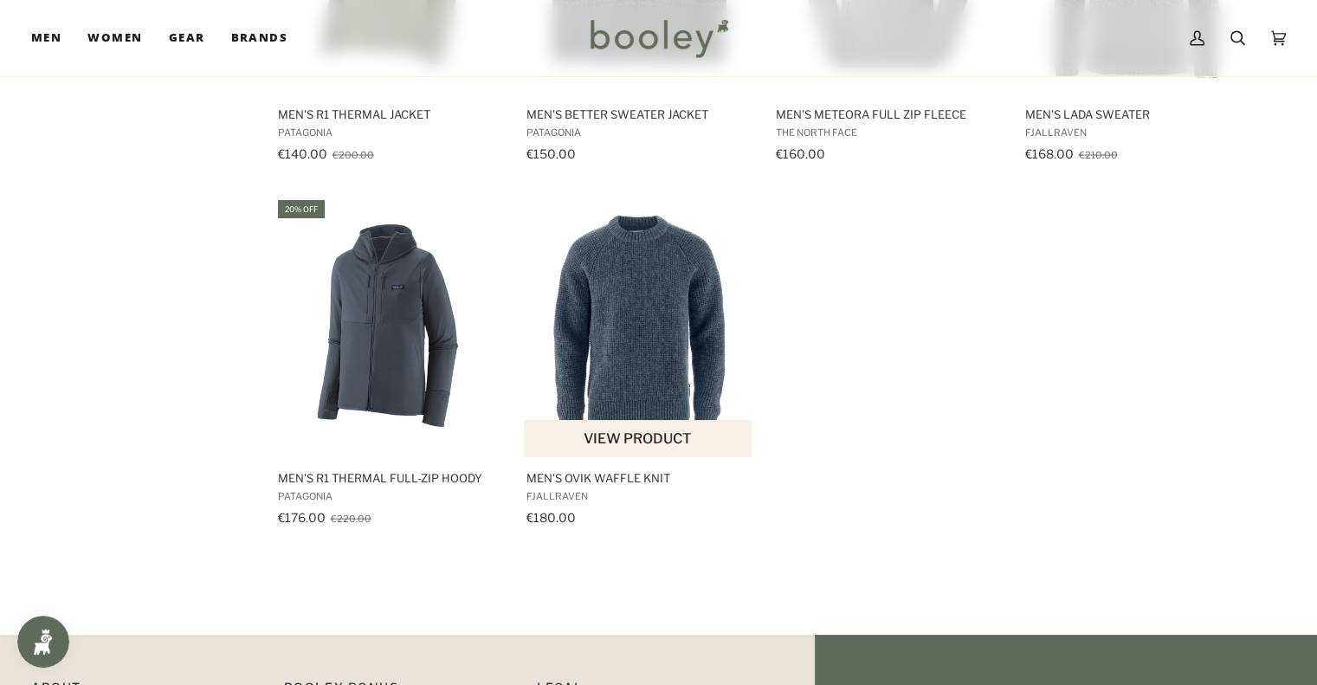
scroll to position [3394, 0]
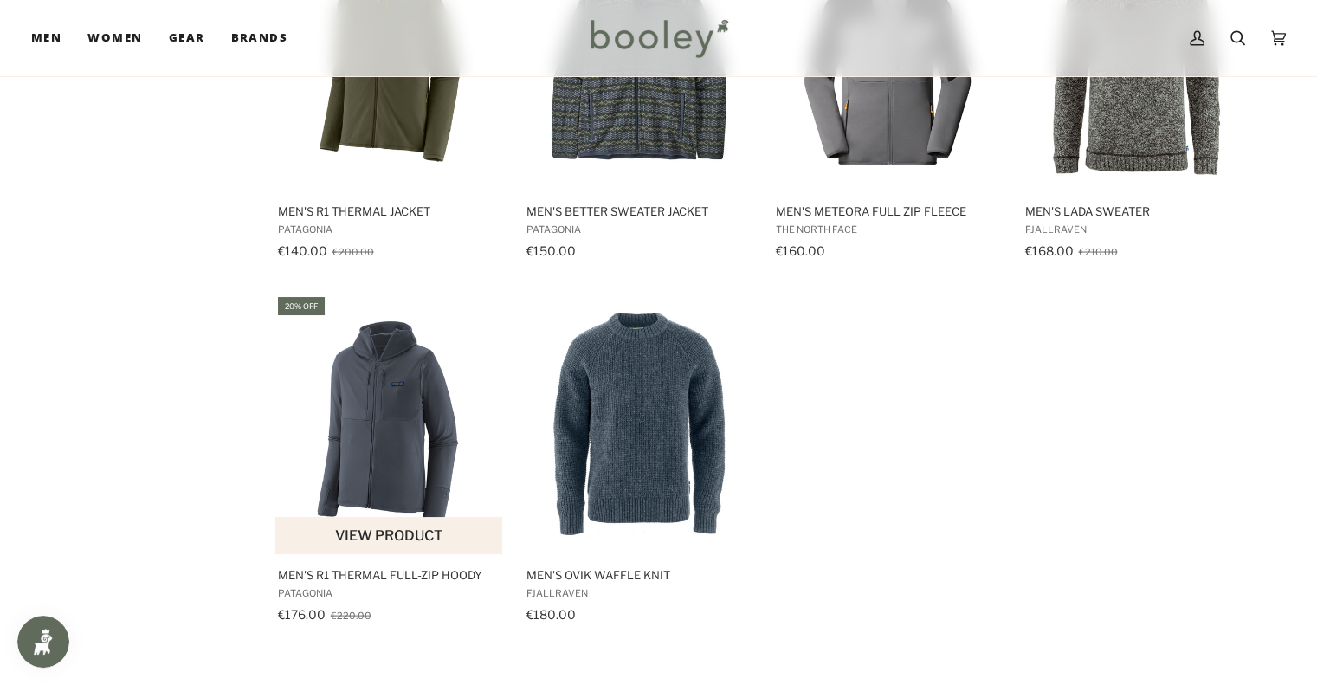
click at [398, 386] on img "Men's R1 Thermal Full-Zip Hoody" at bounding box center [389, 423] width 229 height 229
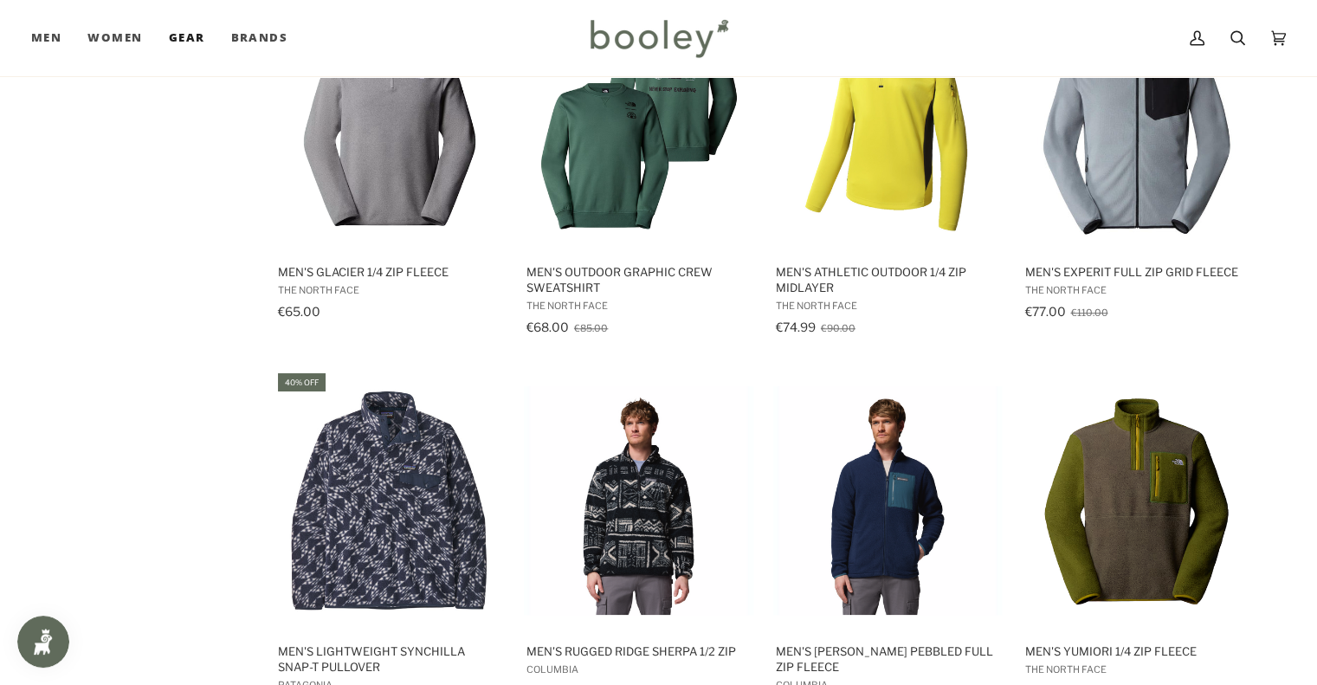
scroll to position [1437, 0]
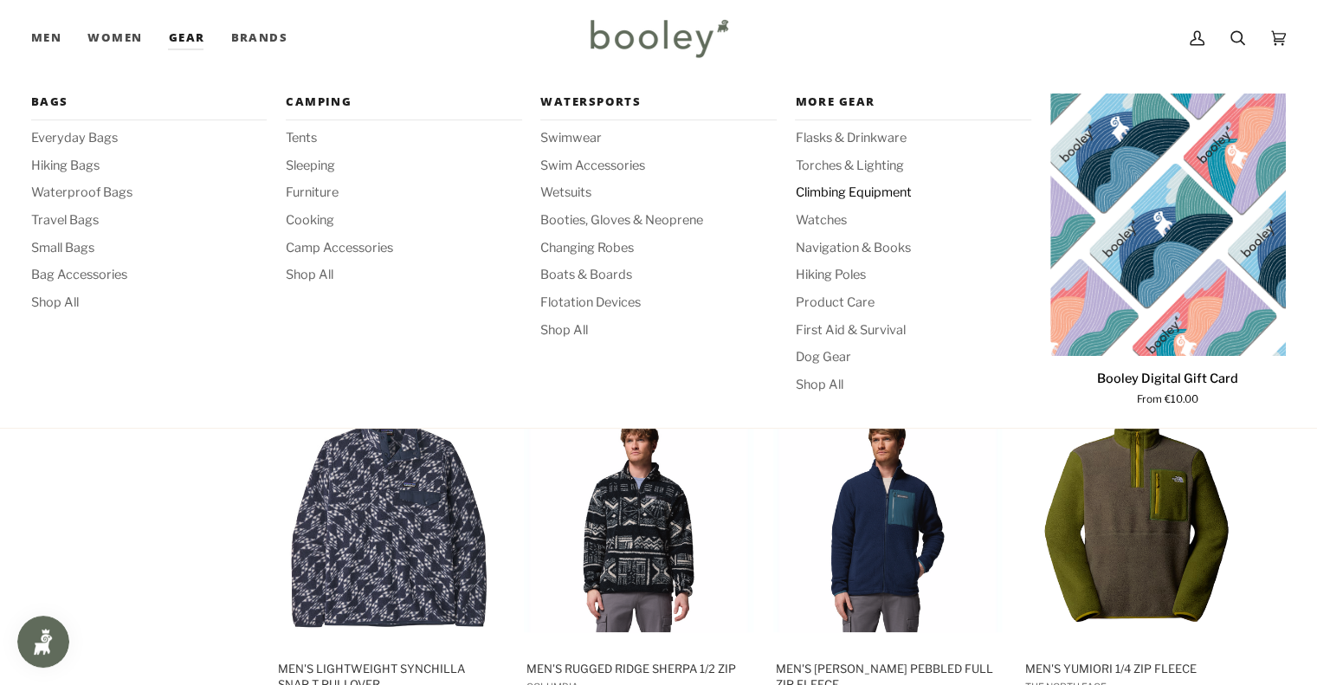
click at [869, 195] on span "Climbing Equipment" at bounding box center [913, 193] width 236 height 19
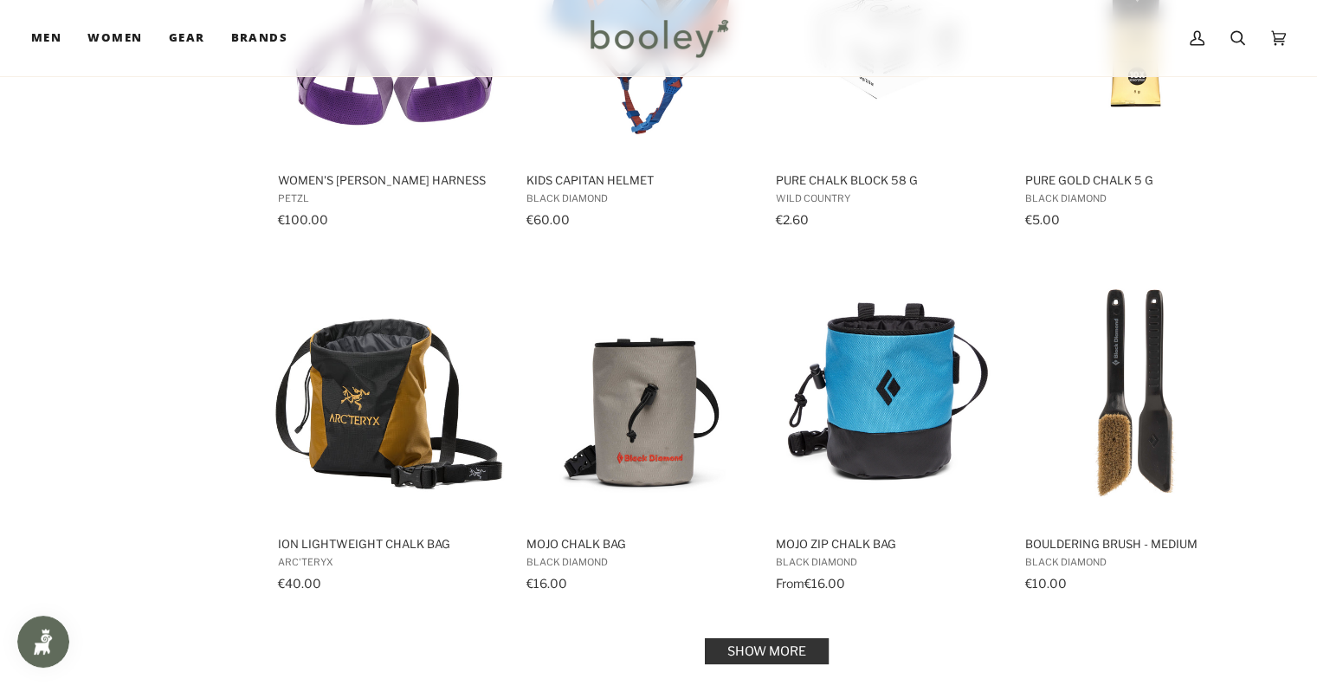
scroll to position [1534, 0]
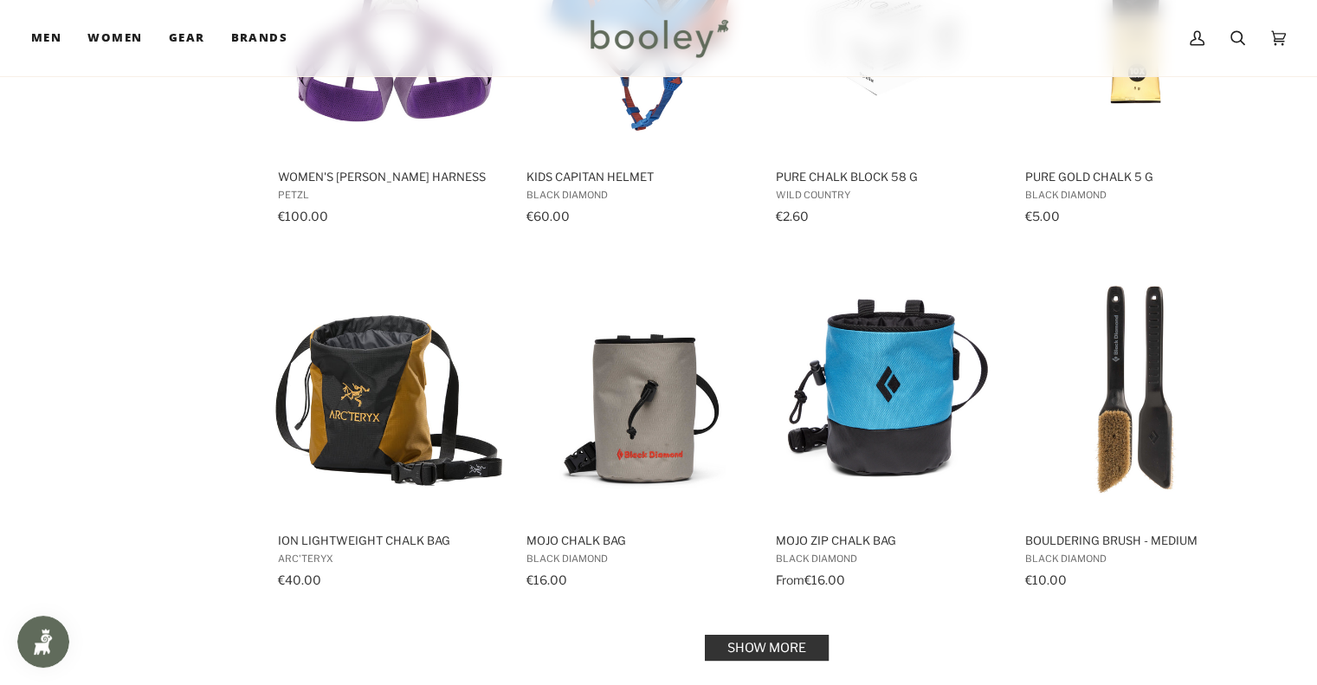
click at [761, 637] on link "Show more" at bounding box center [767, 648] width 124 height 26
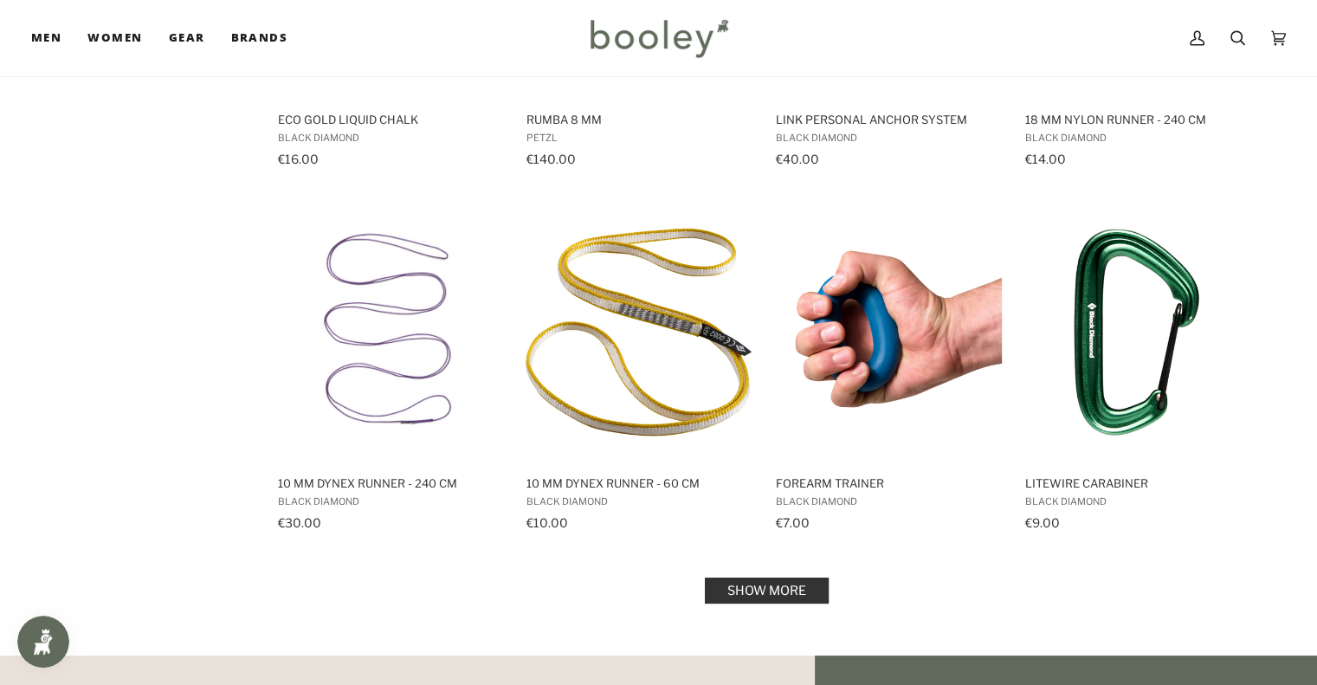
scroll to position [3411, 0]
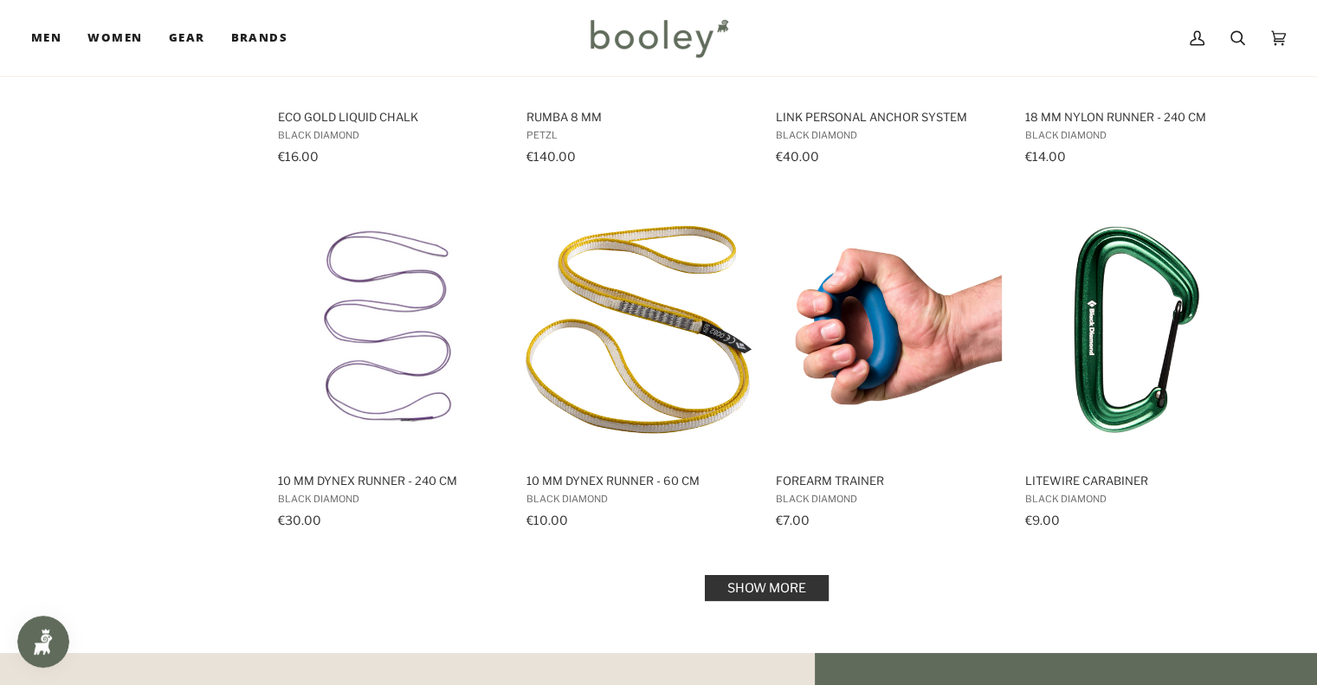
click at [755, 580] on link "Show more" at bounding box center [767, 588] width 124 height 26
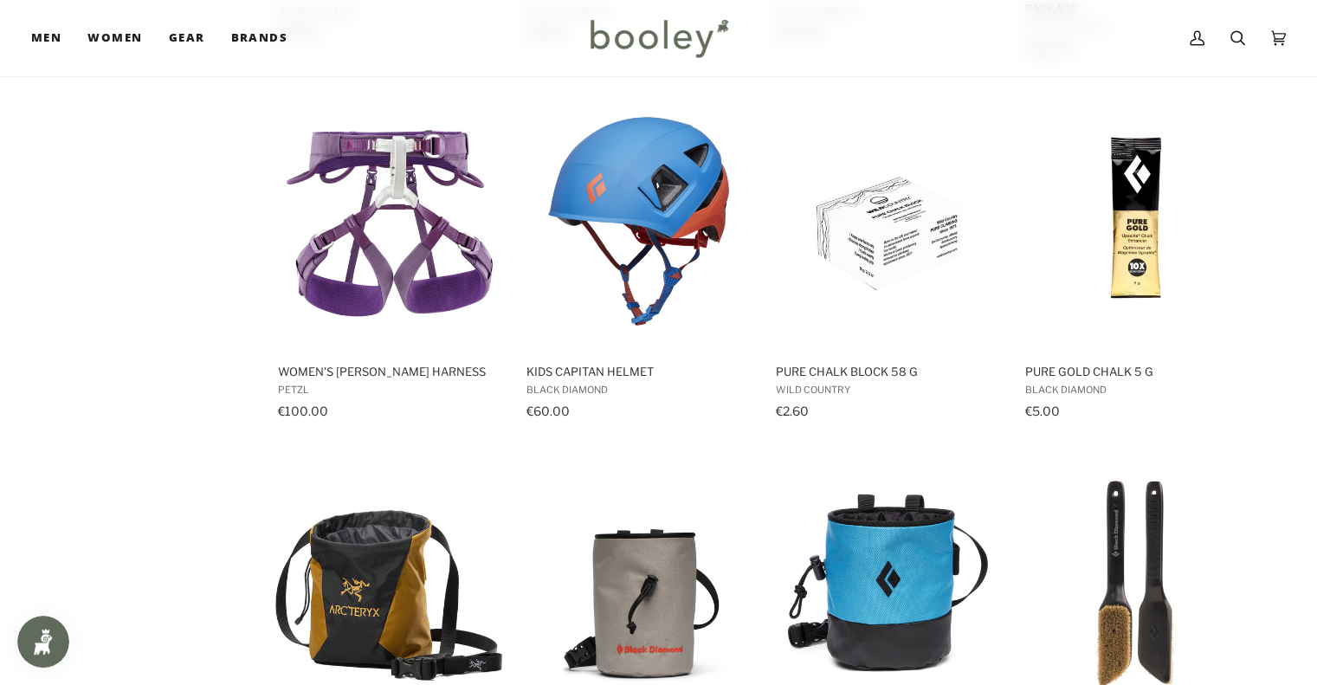
scroll to position [1333, 0]
